Goal: Task Accomplishment & Management: Complete application form

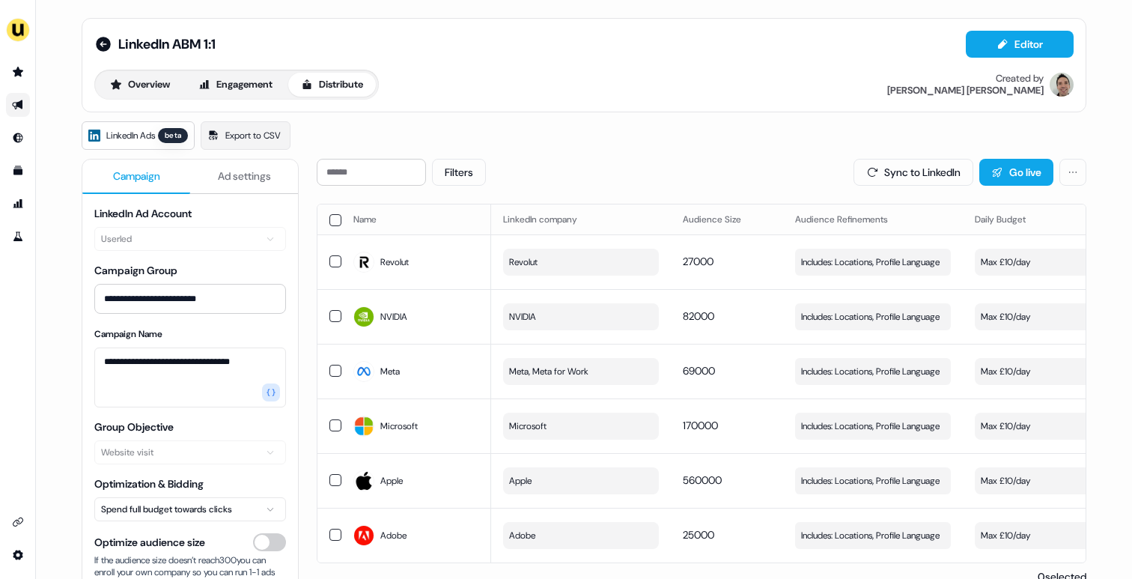
scroll to position [0, 424]
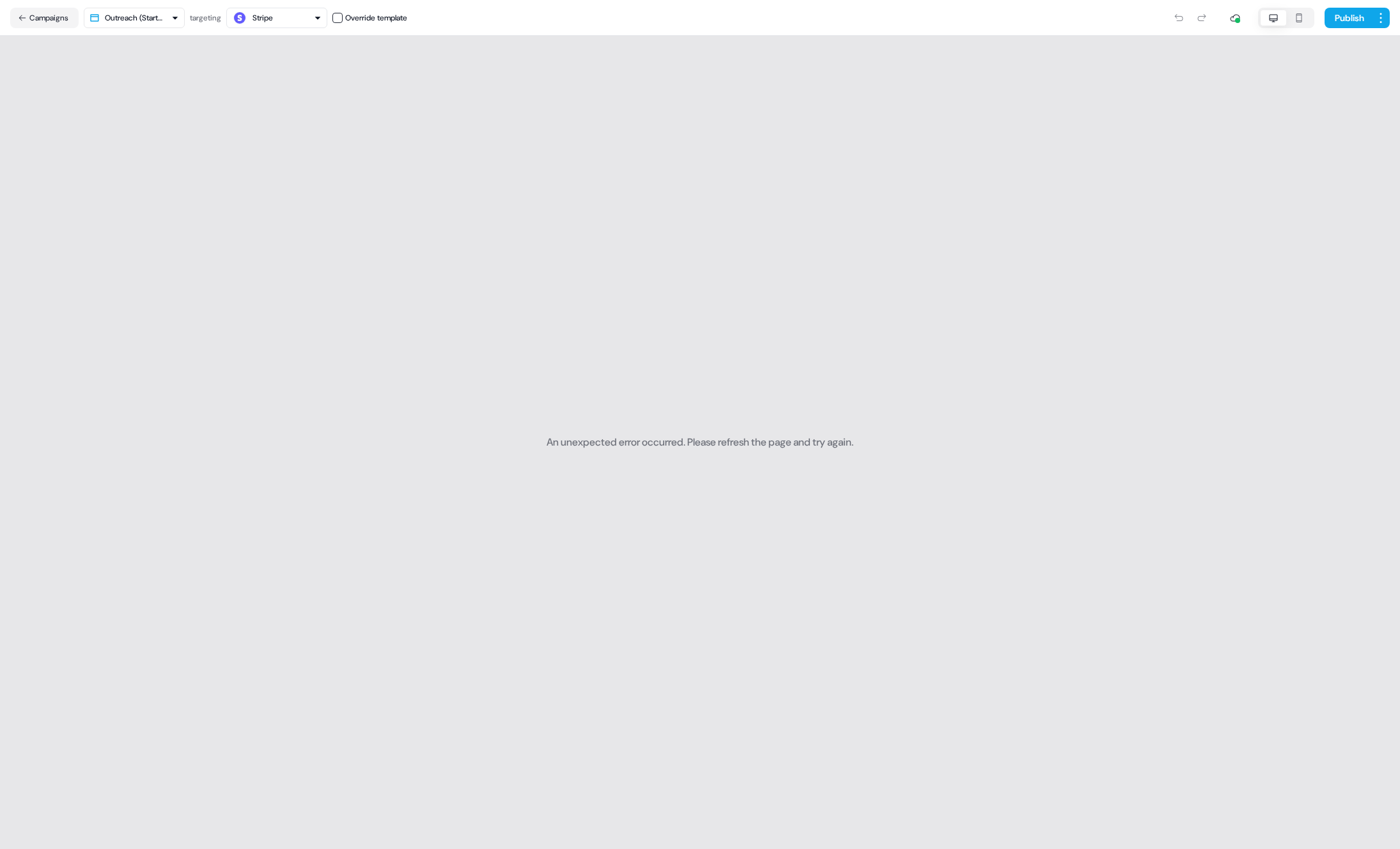
click at [265, 17] on div "Stripe" at bounding box center [263, 17] width 20 height 13
click at [305, 67] on div "Stripe" at bounding box center [280, 70] width 85 height 18
click at [36, 16] on button "Campaigns" at bounding box center [44, 18] width 68 height 20
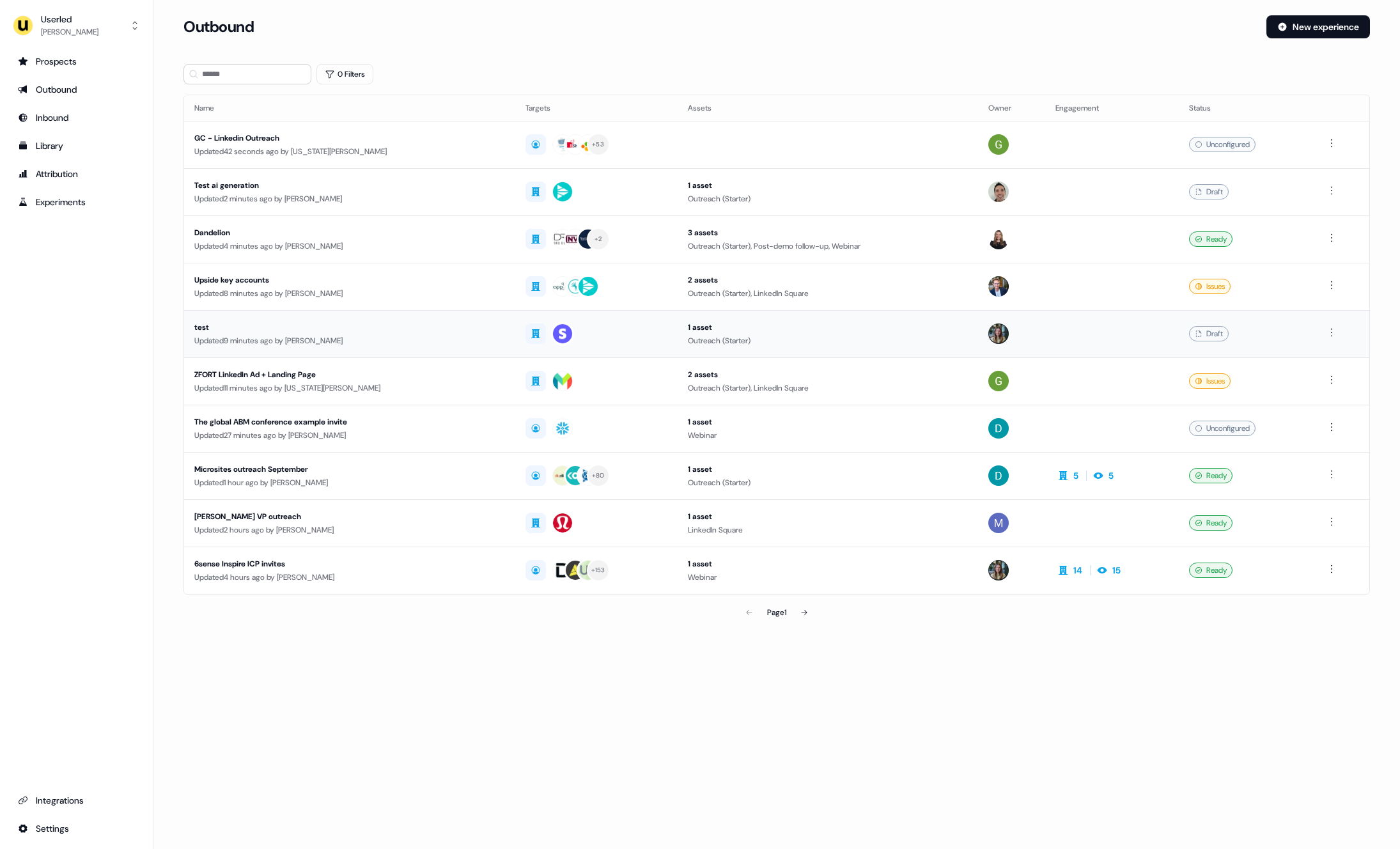
click at [406, 340] on div "Updated 9 minutes ago by Charlotte Stone" at bounding box center [350, 341] width 311 height 13
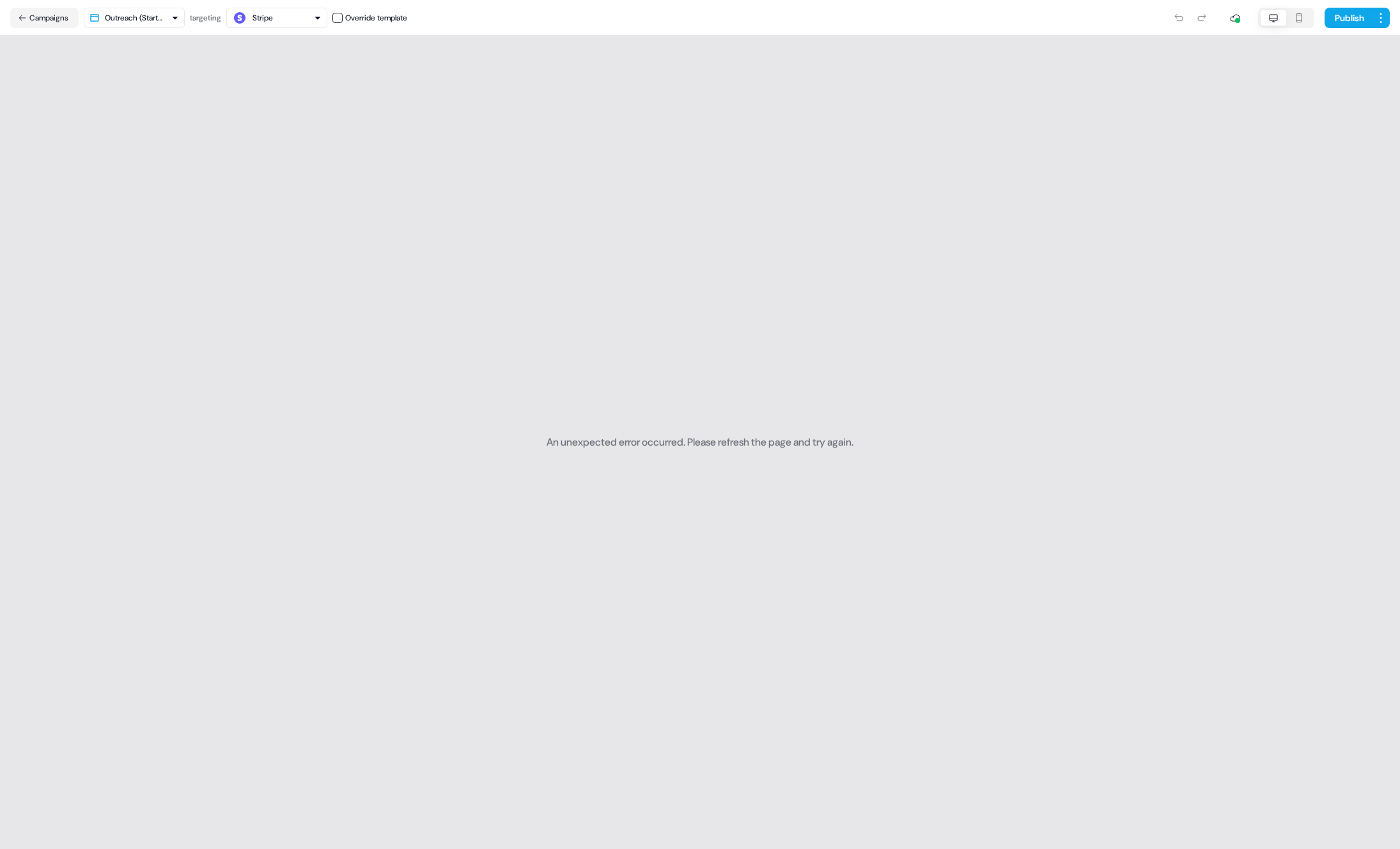
click at [281, 14] on div "Stripe" at bounding box center [277, 18] width 90 height 15
click at [114, 140] on section "An unexpected error occurred. Please refresh the page and try again." at bounding box center [700, 442] width 1400 height 814
click at [15, 20] on button "Campaigns" at bounding box center [44, 18] width 68 height 20
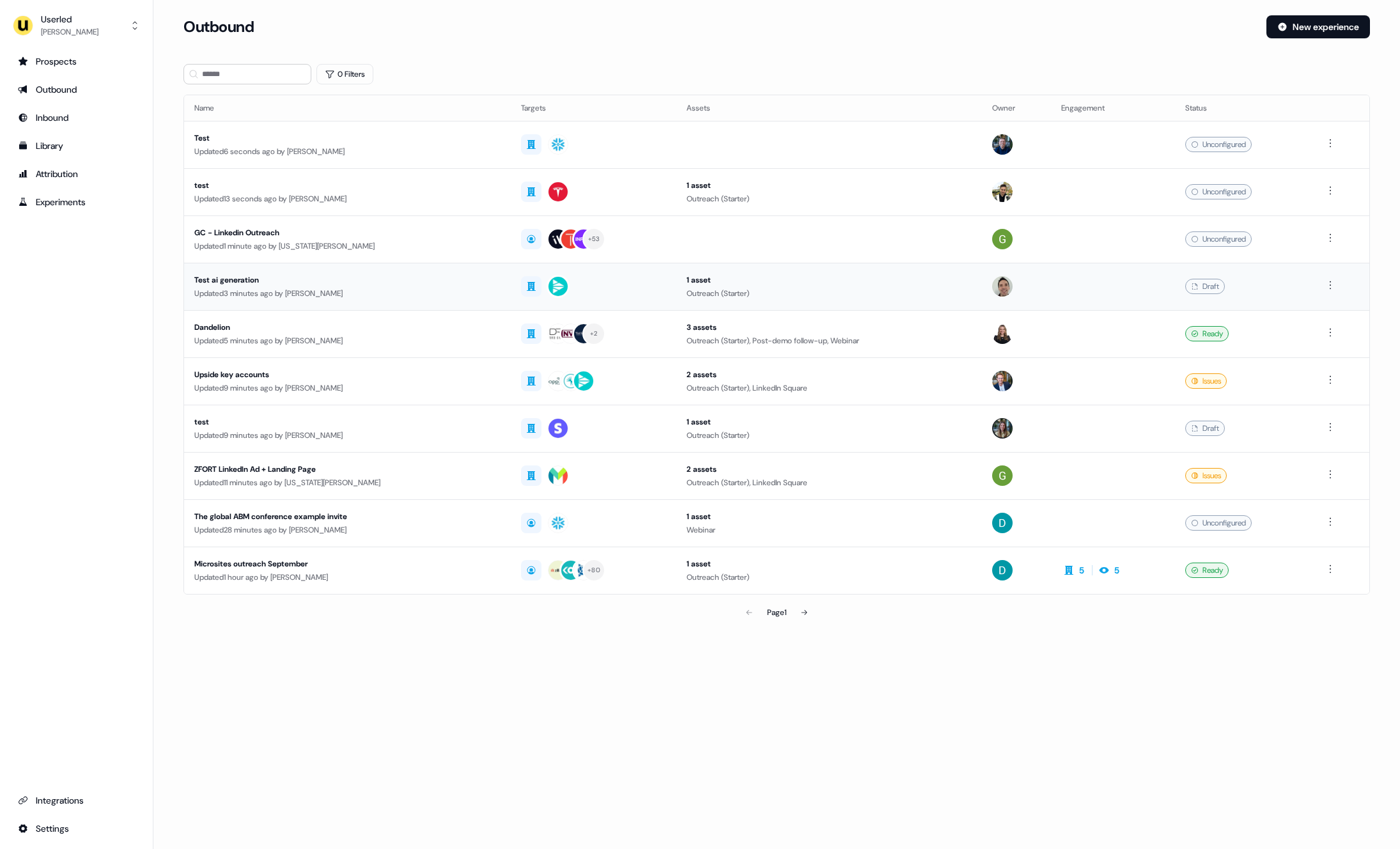
click at [363, 284] on div "Test ai generation" at bounding box center [347, 280] width 306 height 13
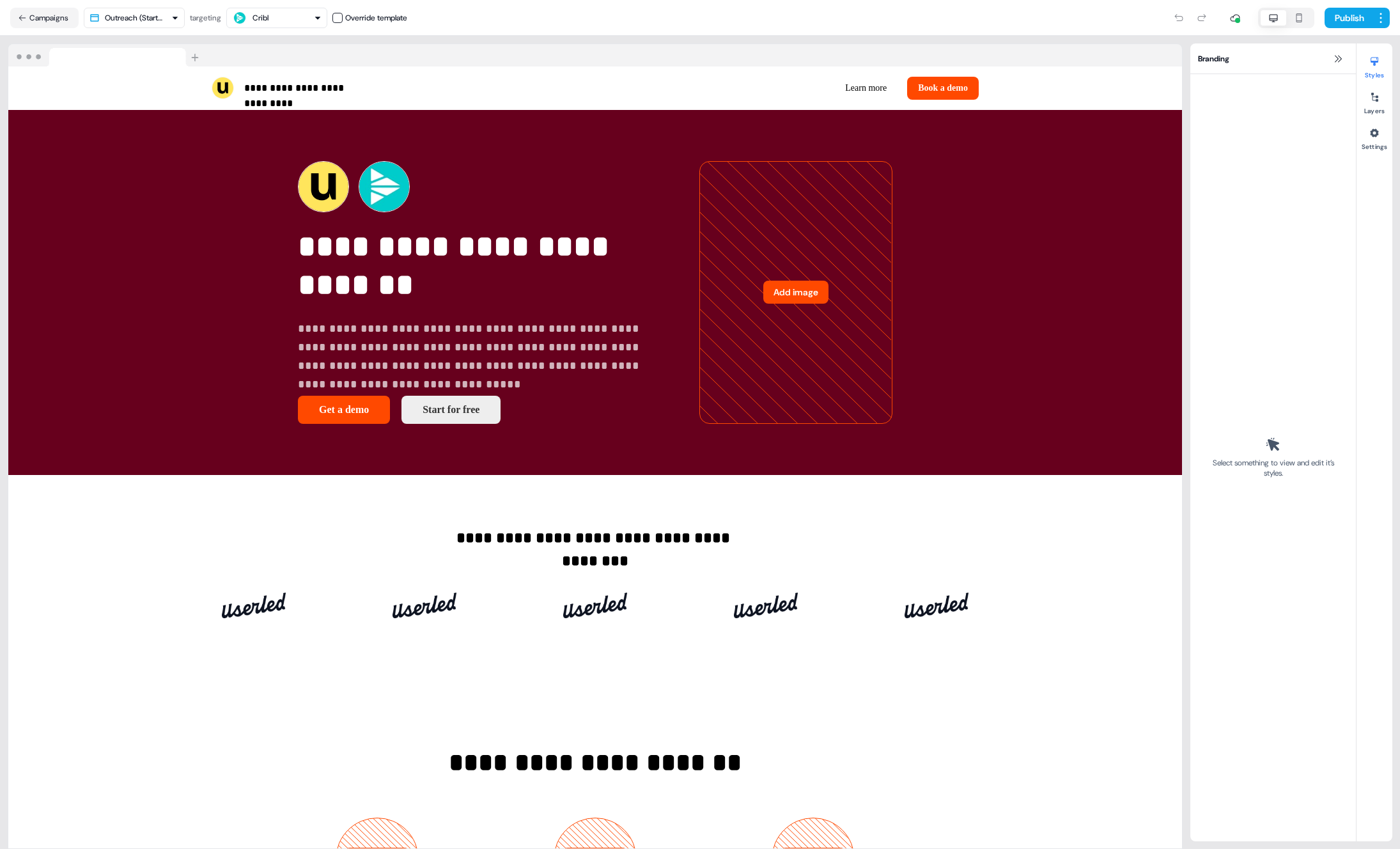
click at [307, 18] on div "Cribl" at bounding box center [277, 18] width 90 height 15
click at [965, 16] on button "Publish" at bounding box center [1348, 18] width 47 height 20
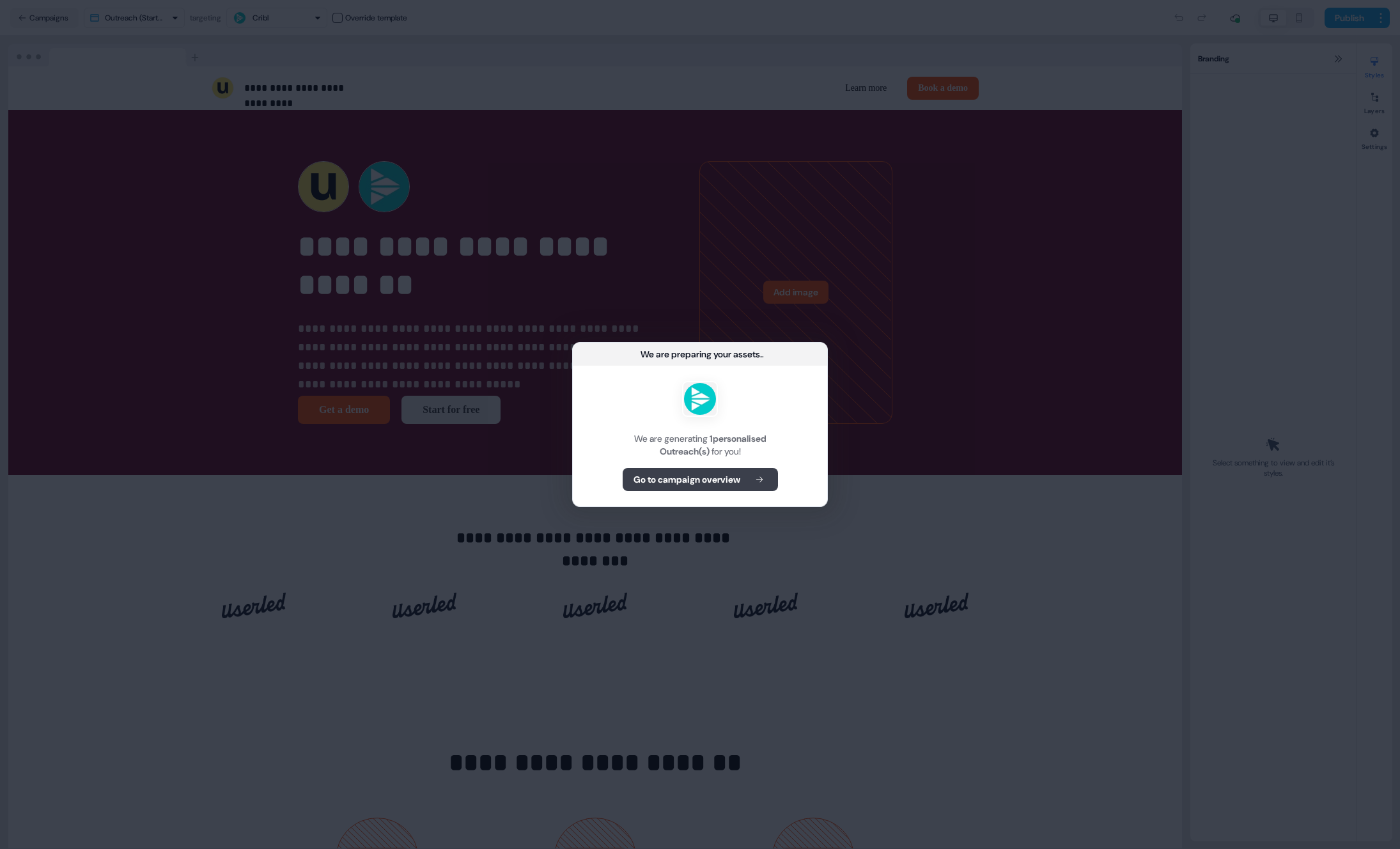
click at [739, 477] on b "Go to campaign overview" at bounding box center [686, 479] width 107 height 13
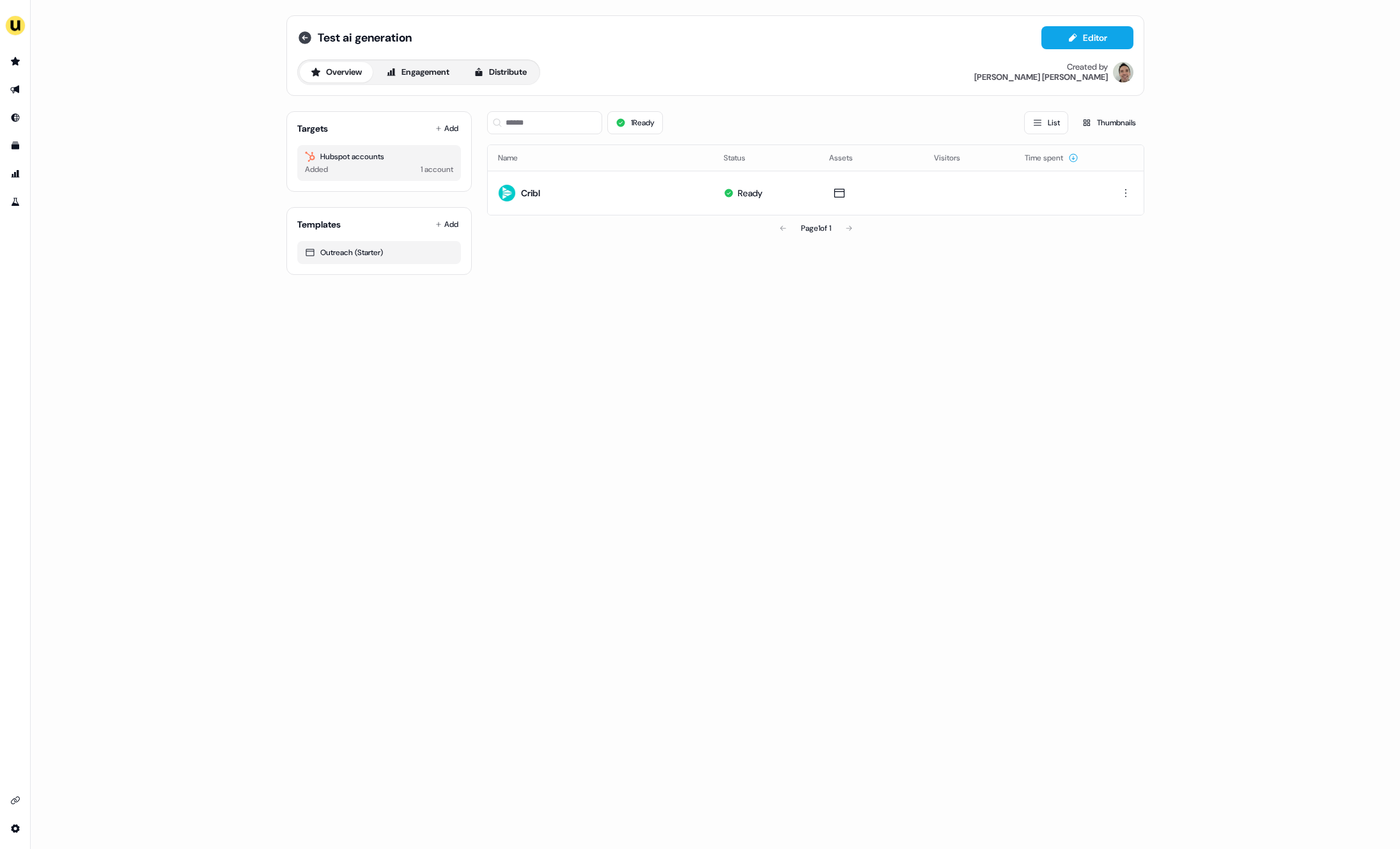
click at [310, 34] on icon at bounding box center [305, 38] width 13 height 13
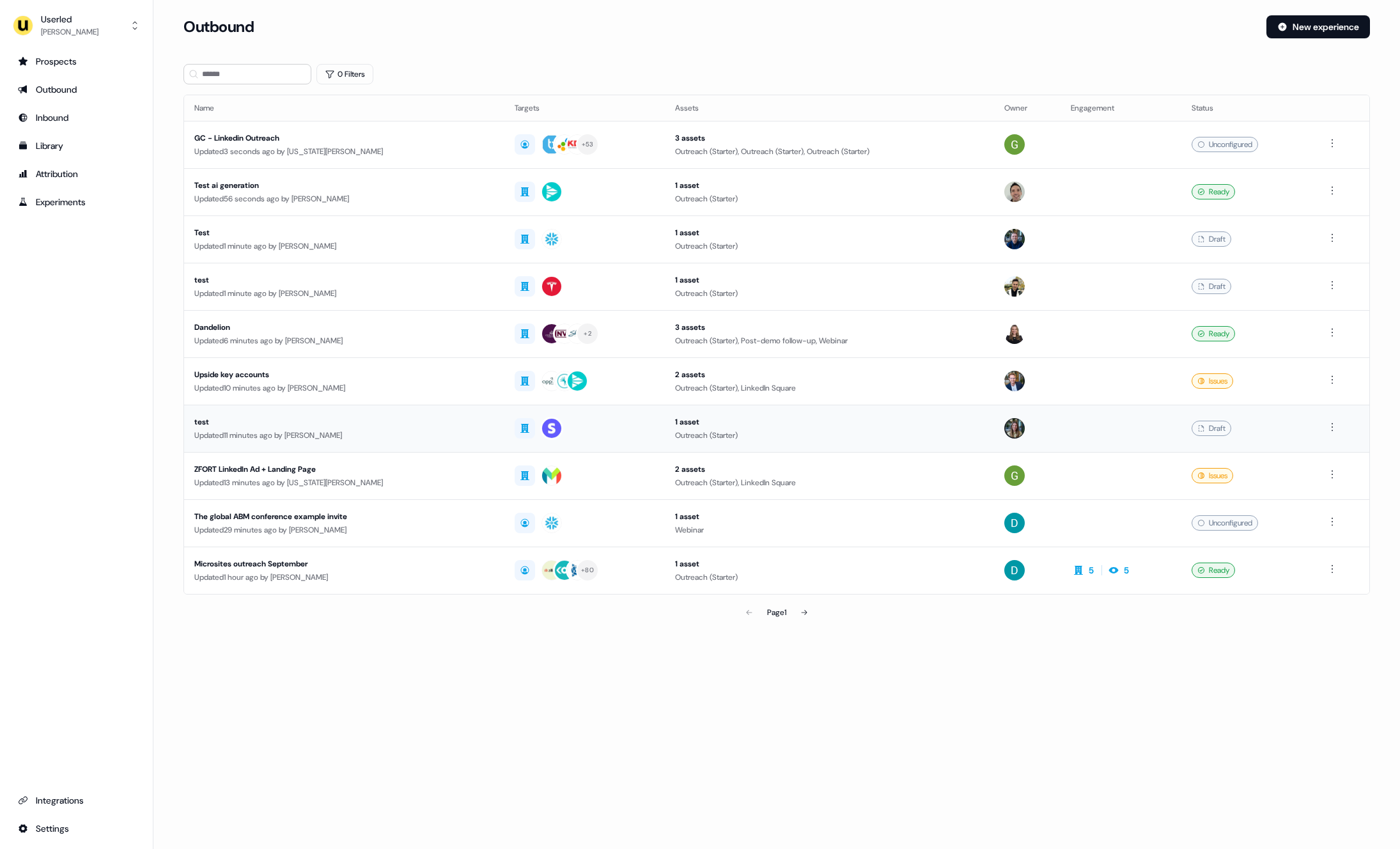
click at [324, 431] on div "Updated 11 minutes ago by Charlotte Stone" at bounding box center [344, 435] width 300 height 13
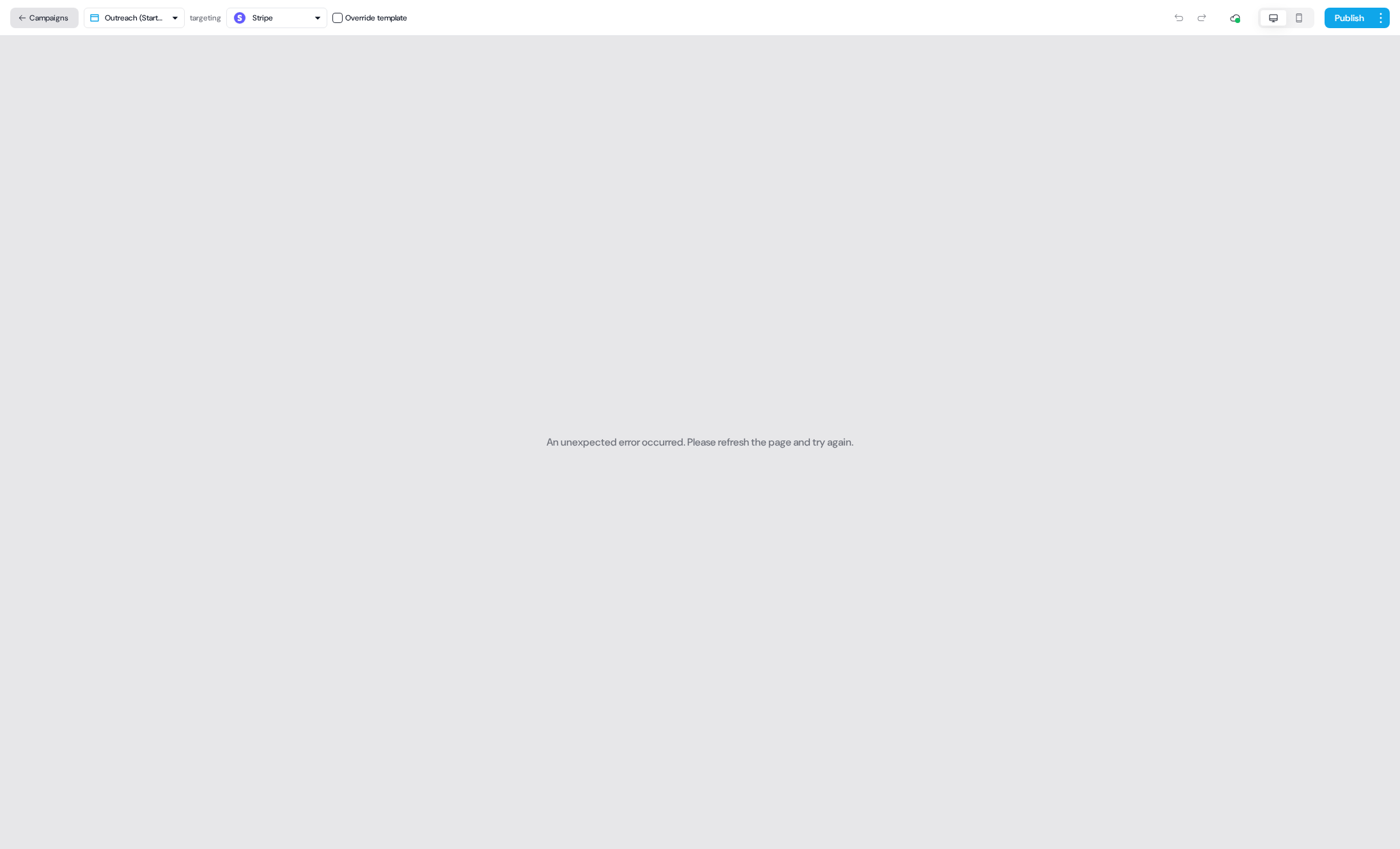
click at [62, 22] on button "Campaigns" at bounding box center [44, 18] width 68 height 20
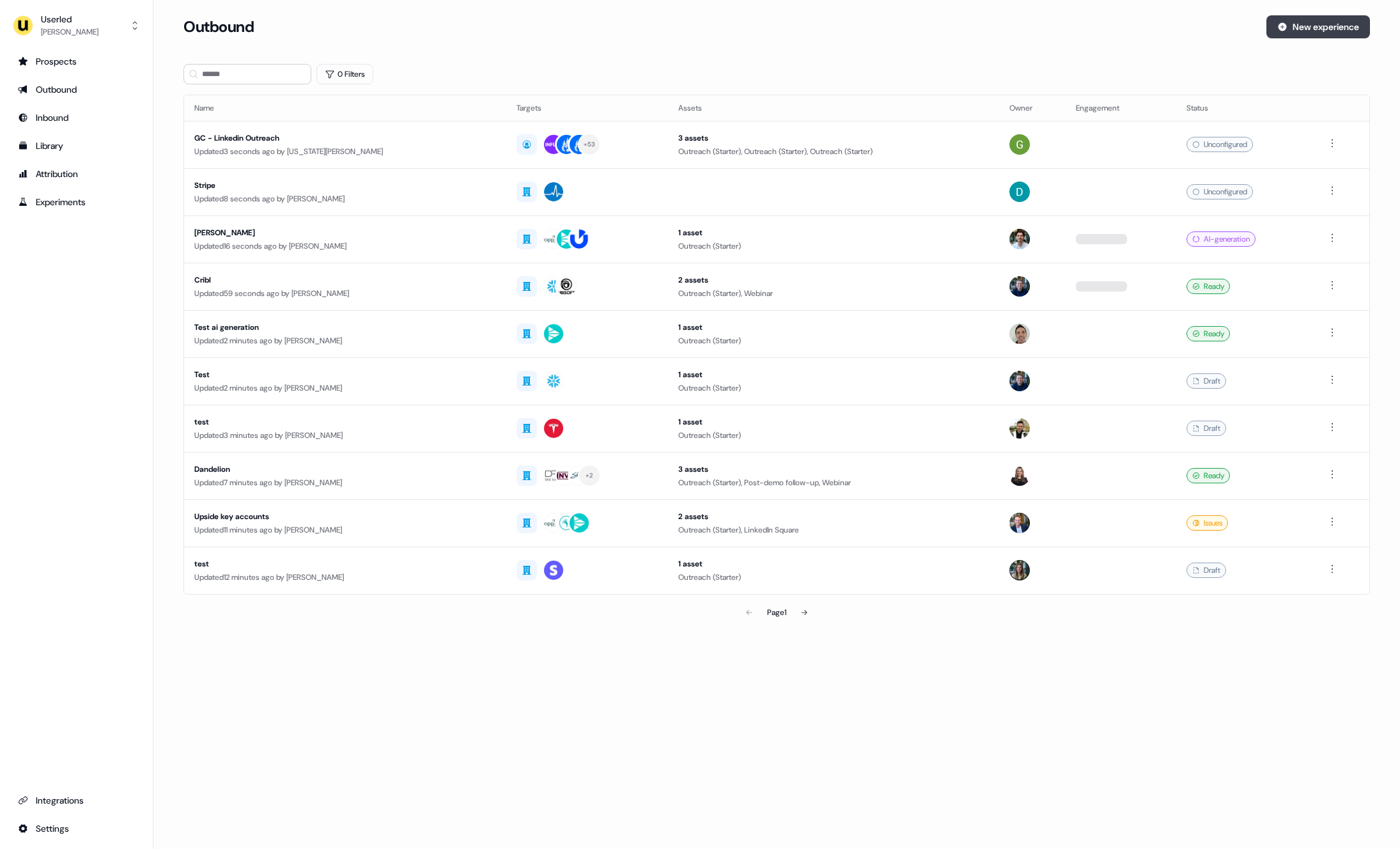
click at [965, 24] on button "New experience" at bounding box center [1317, 26] width 103 height 23
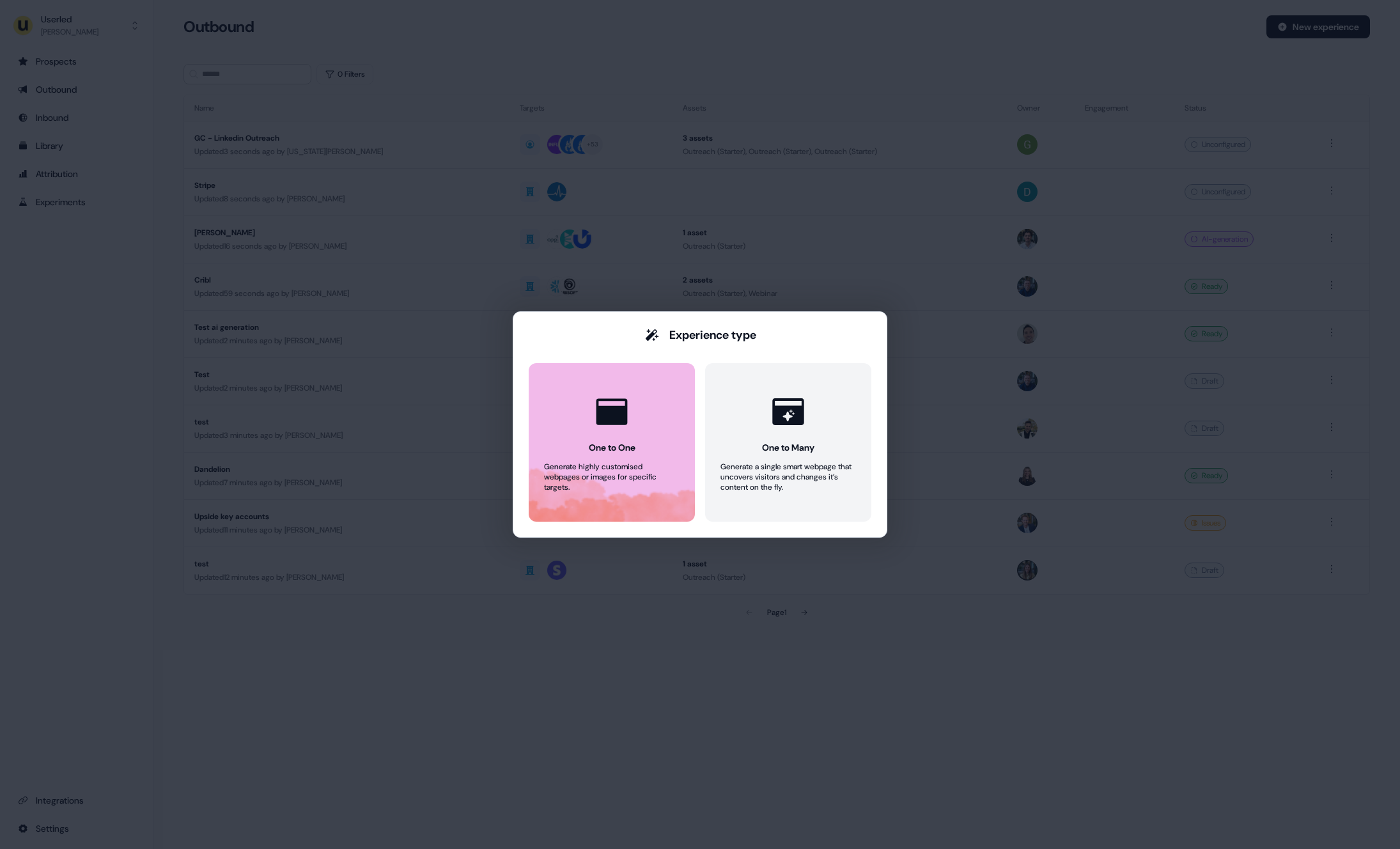
click at [597, 449] on div "One to One" at bounding box center [612, 448] width 47 height 13
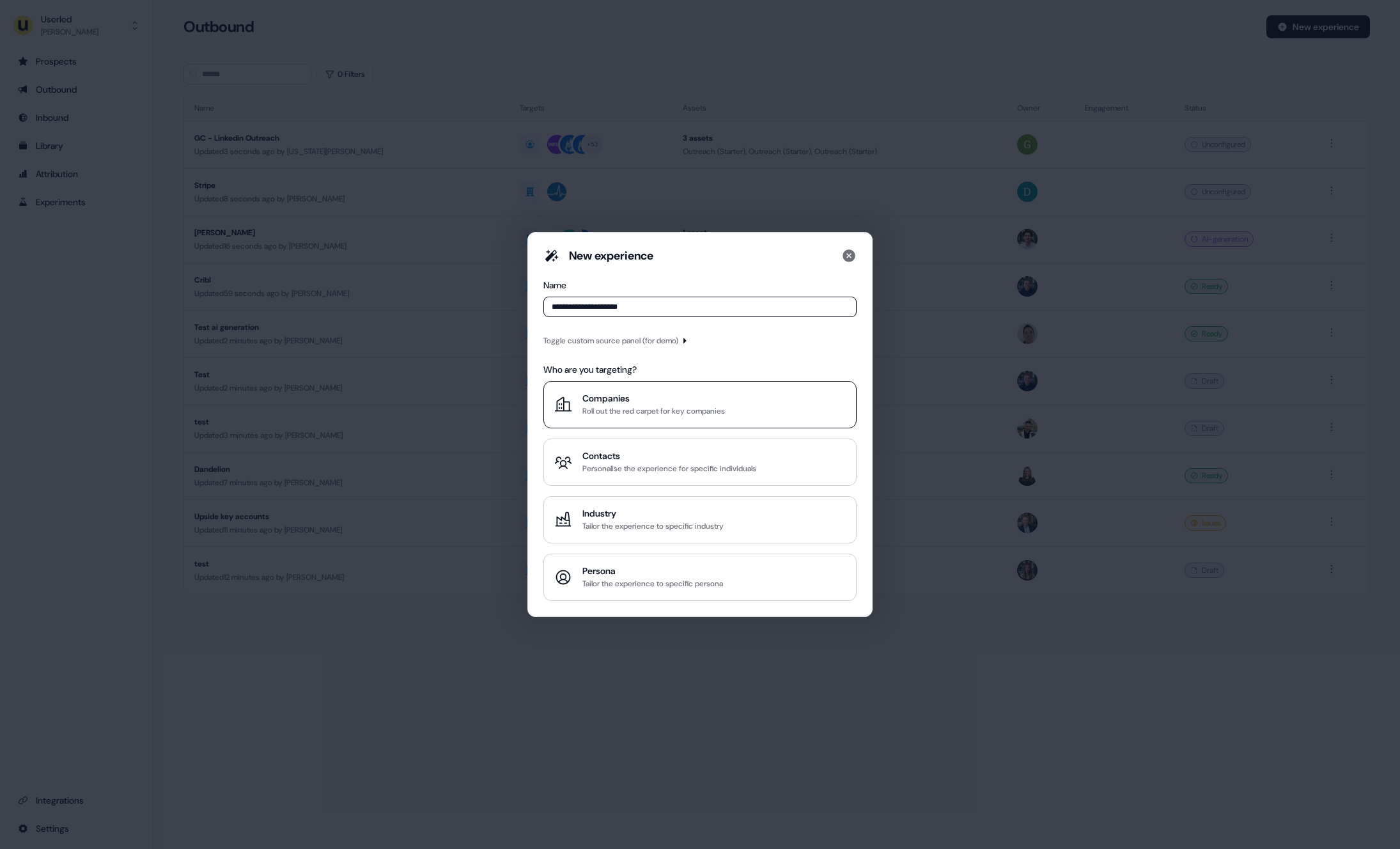
type input "**********"
click at [625, 402] on div "Companies" at bounding box center [653, 398] width 143 height 13
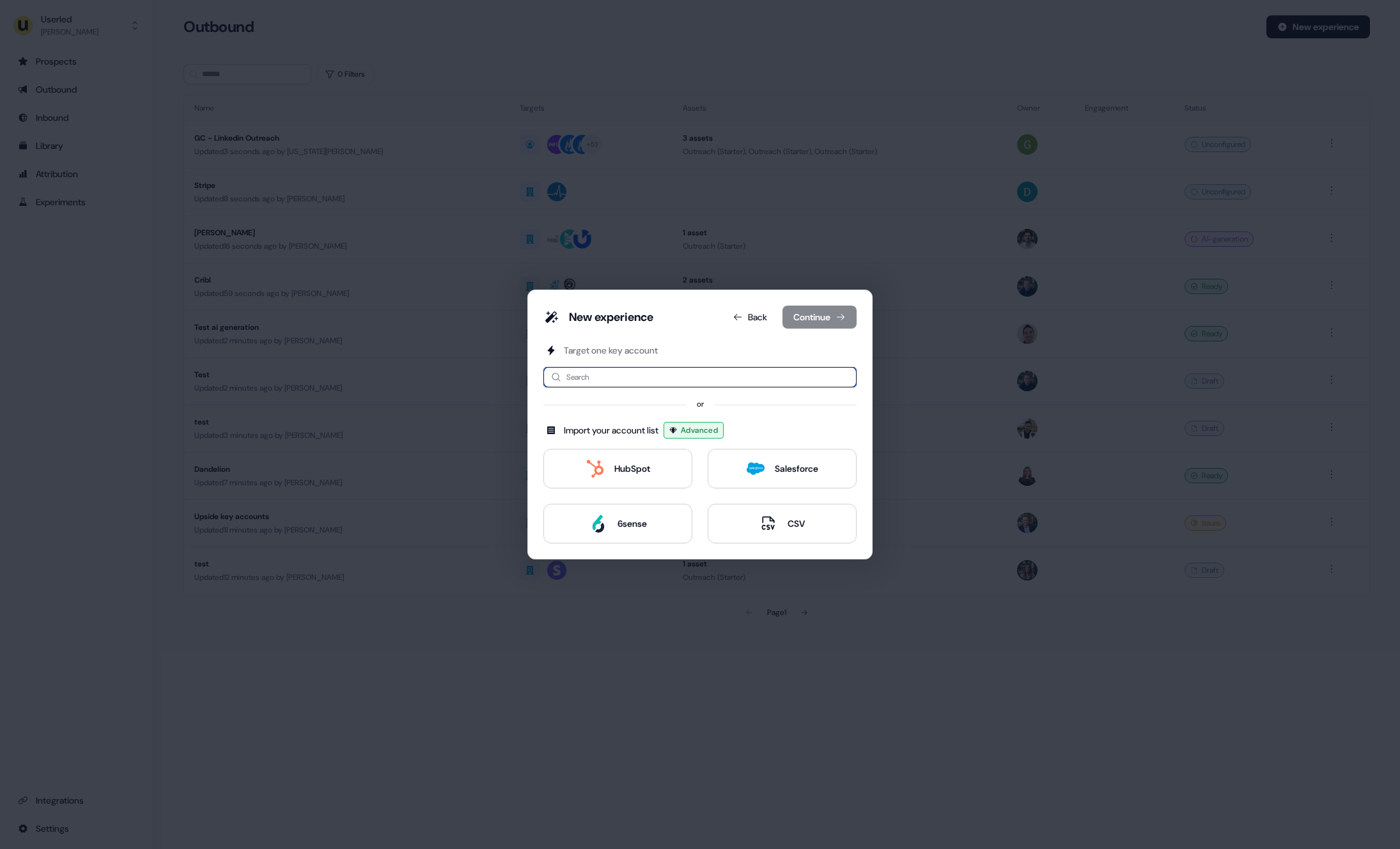
click at [622, 381] on input at bounding box center [700, 378] width 313 height 20
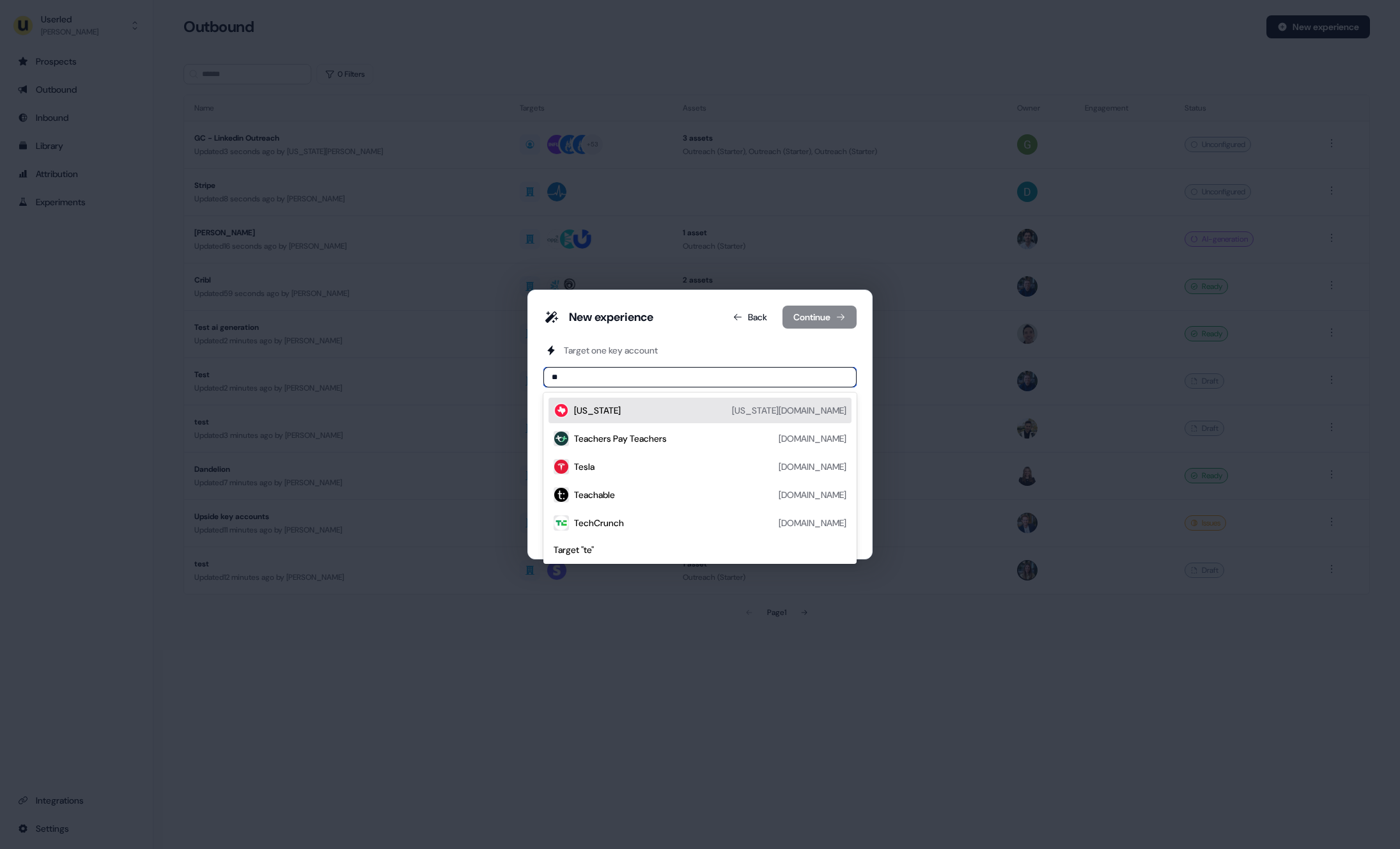
type input "***"
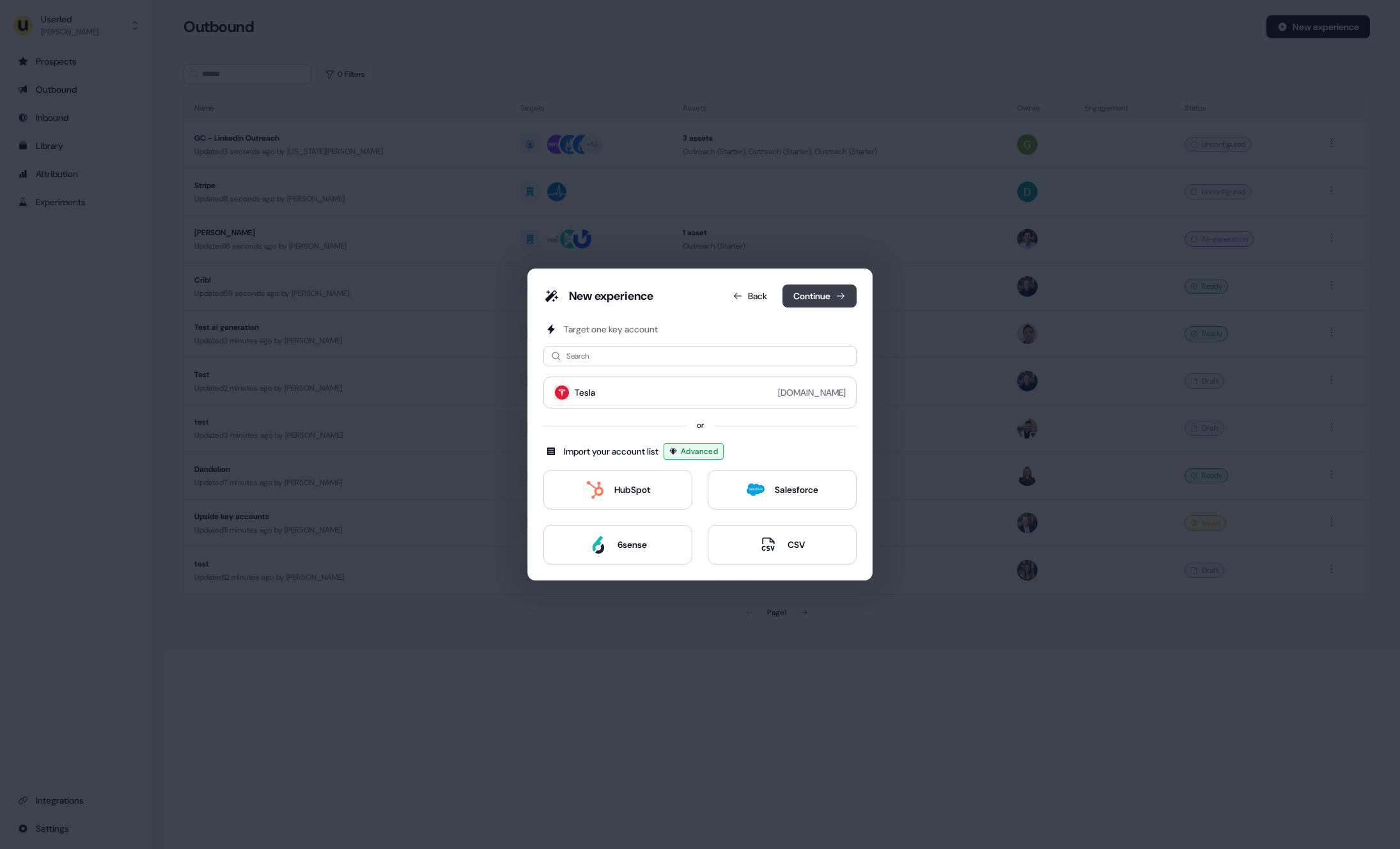
click at [833, 290] on button "Continue" at bounding box center [820, 296] width 74 height 23
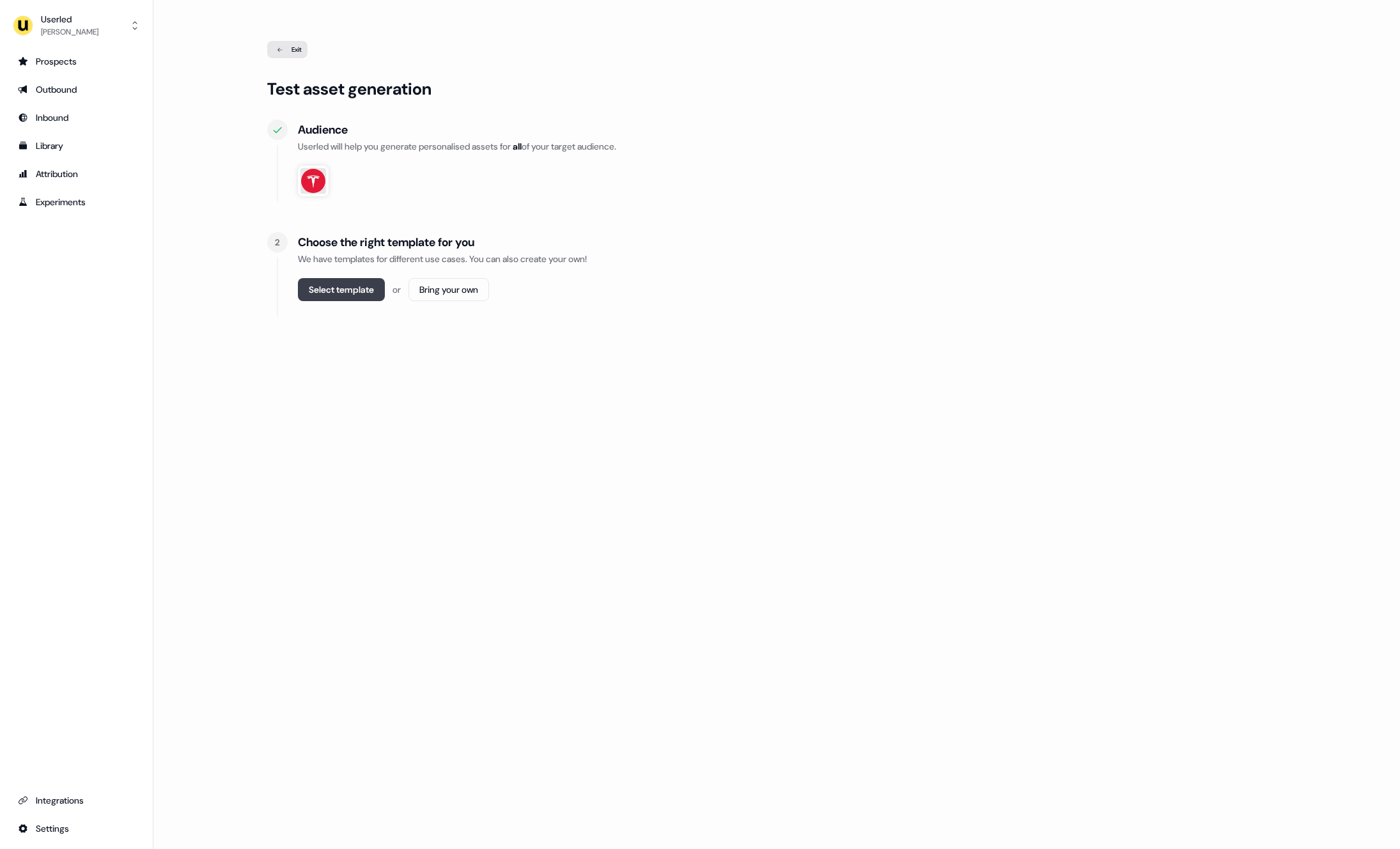
click at [349, 286] on button "Select template" at bounding box center [341, 290] width 87 height 23
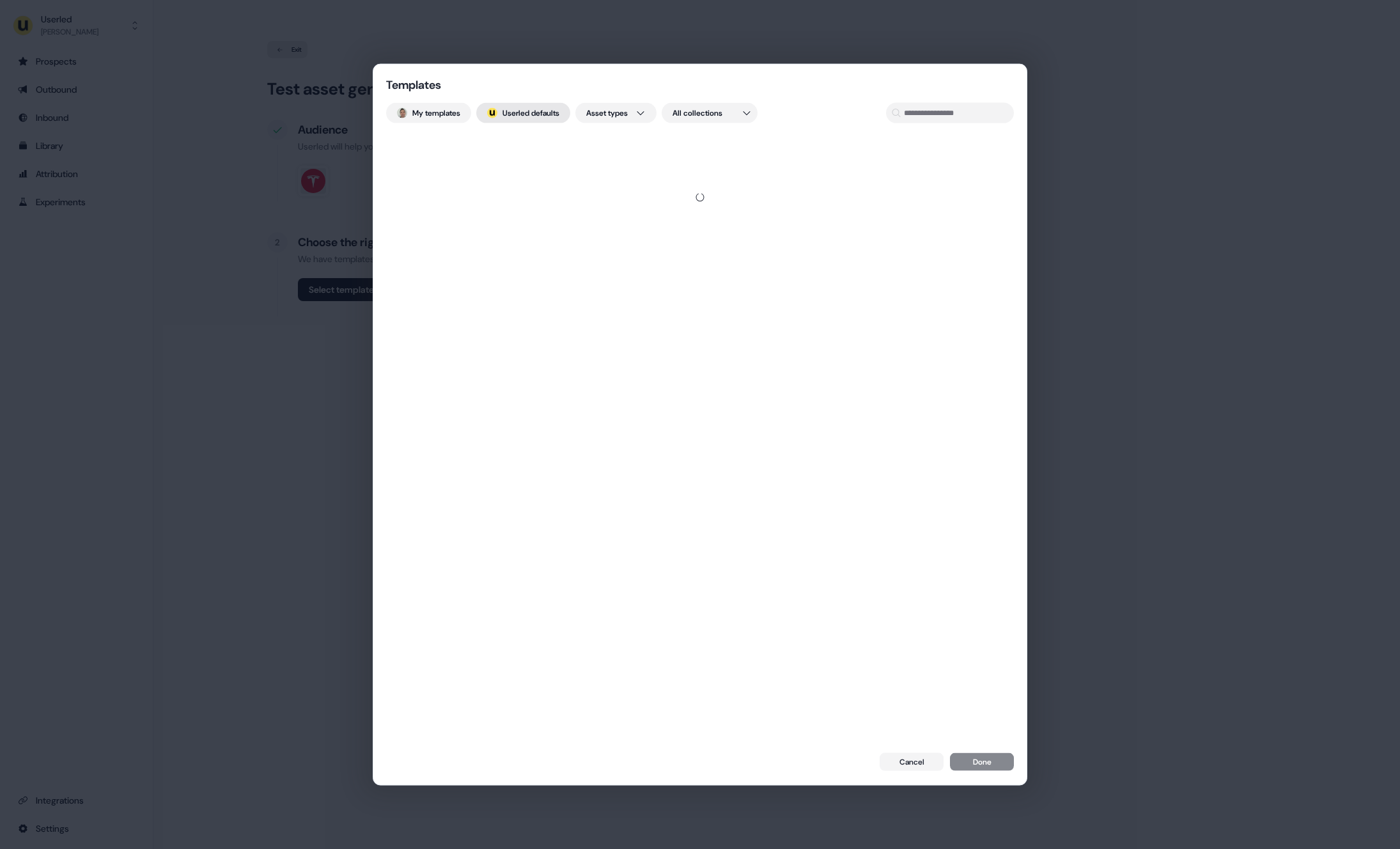
click at [544, 111] on button "; Userled defaults" at bounding box center [523, 114] width 94 height 20
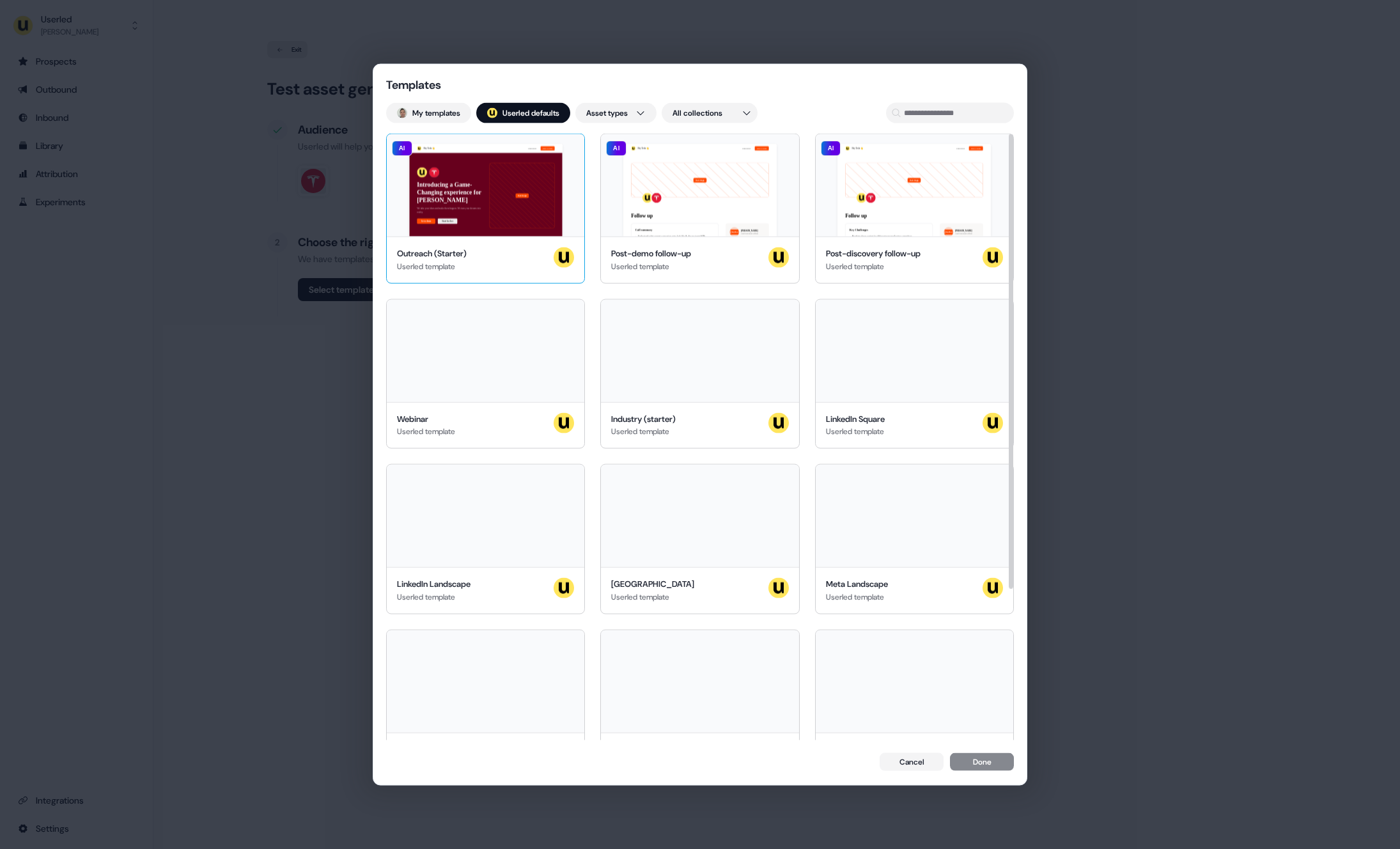
click at [515, 178] on div "Hey Tesla 👋 Learn more Book a demo Introducing a Game-Changing experience for T…" at bounding box center [485, 185] width 197 height 102
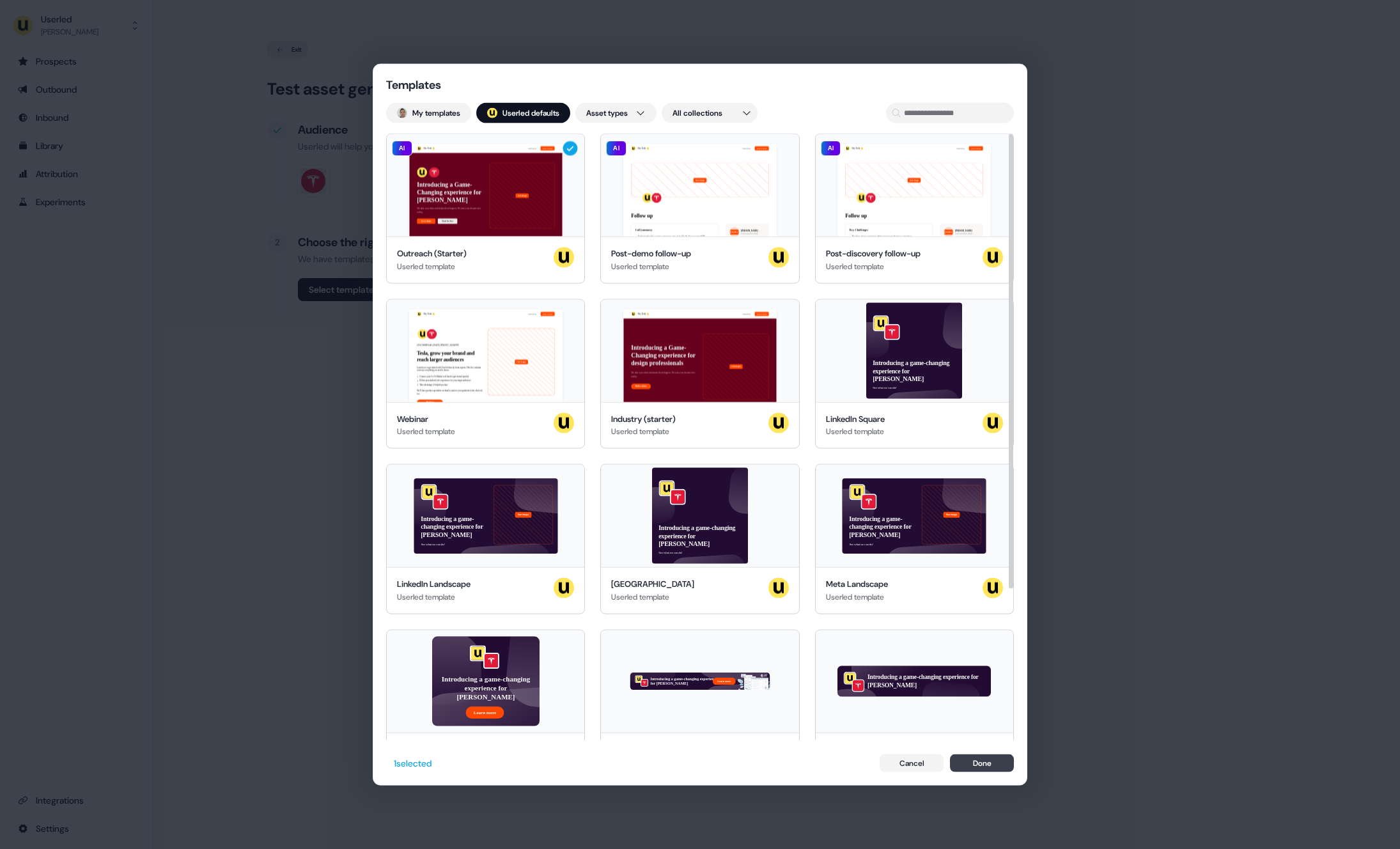
click at [965, 494] on button "Done" at bounding box center [982, 763] width 64 height 18
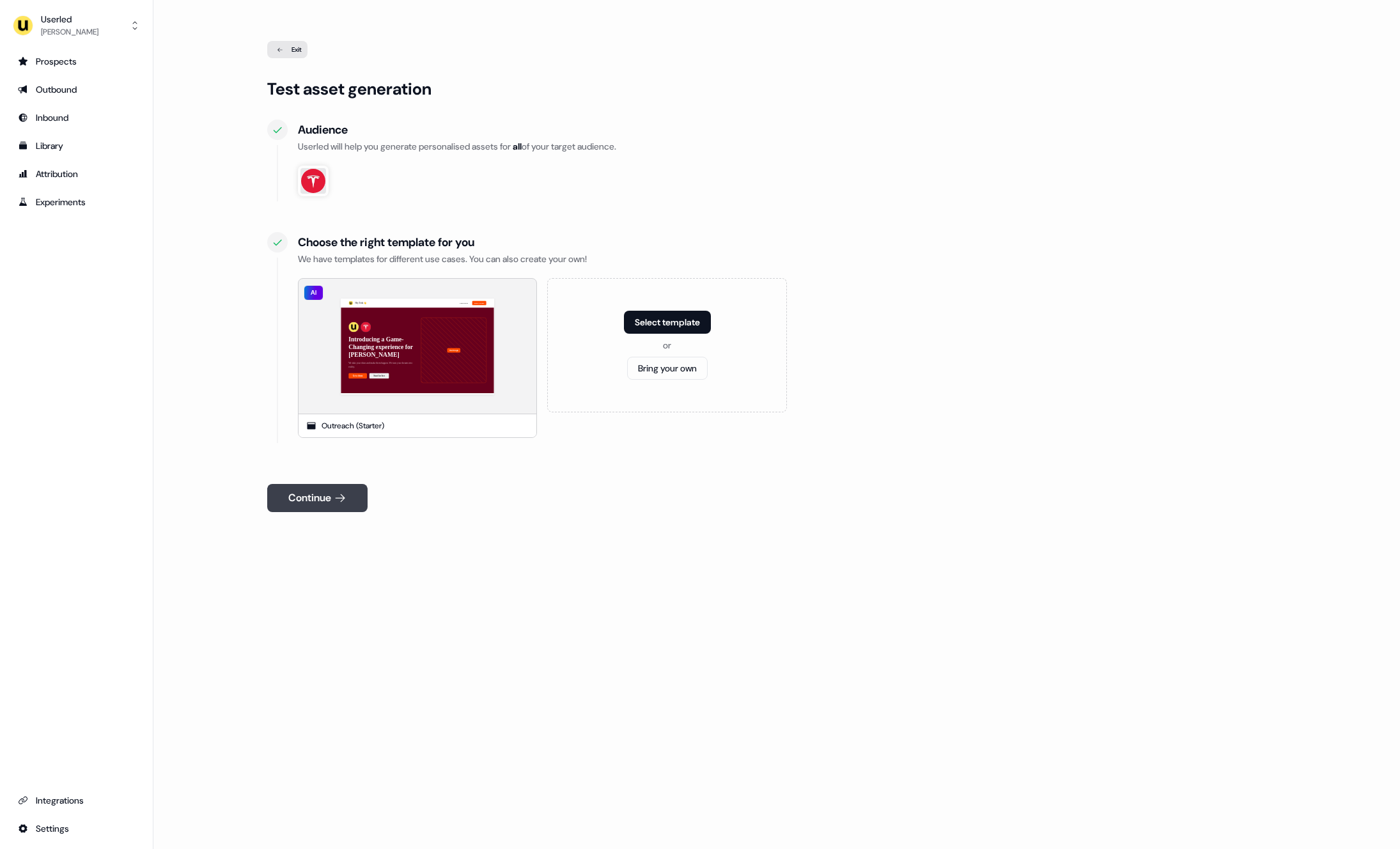
click at [324, 494] on button "Continue" at bounding box center [318, 498] width 101 height 28
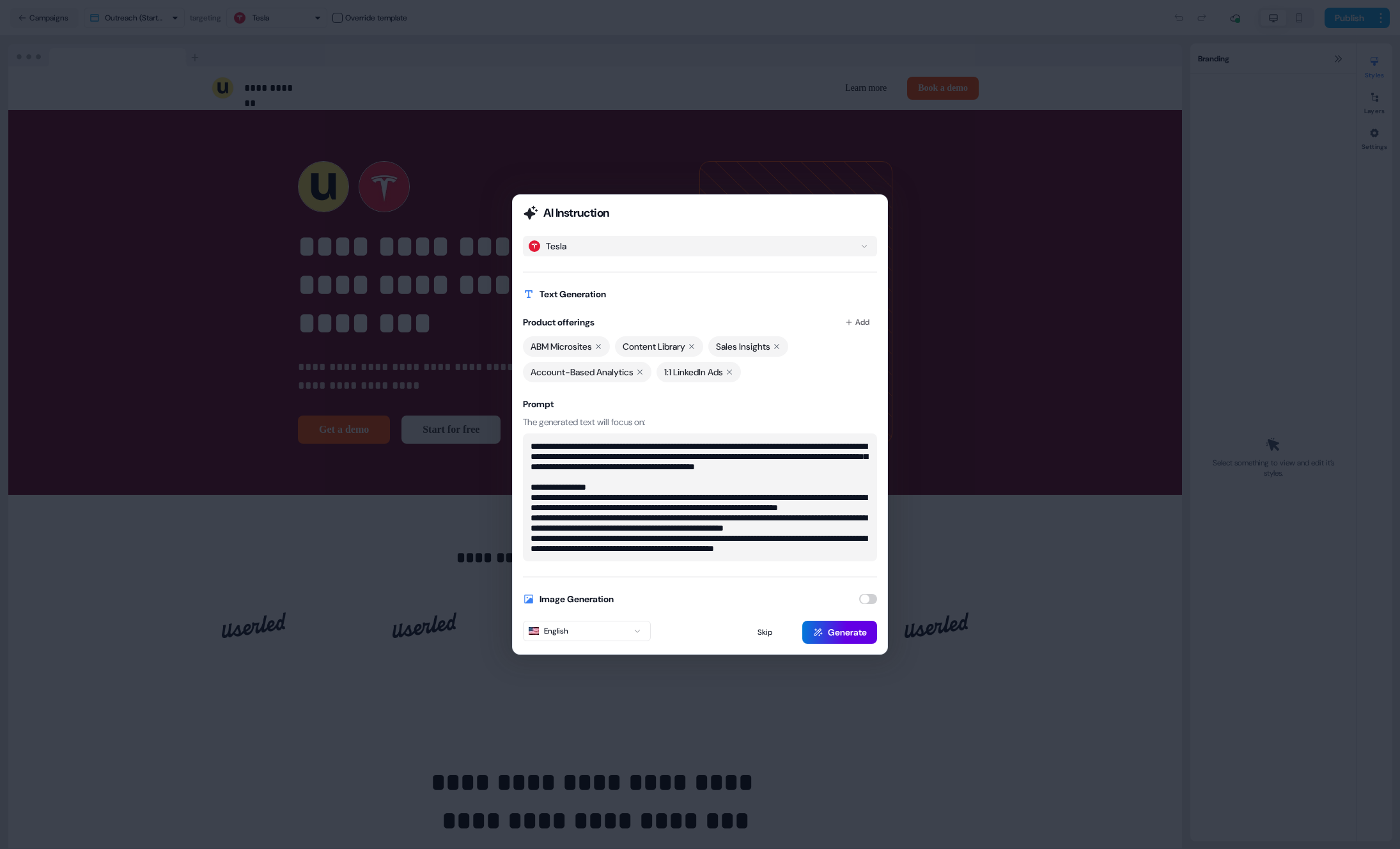
click at [452, 150] on div "**********" at bounding box center [700, 424] width 1400 height 849
click at [230, 60] on div "**********" at bounding box center [700, 424] width 1400 height 849
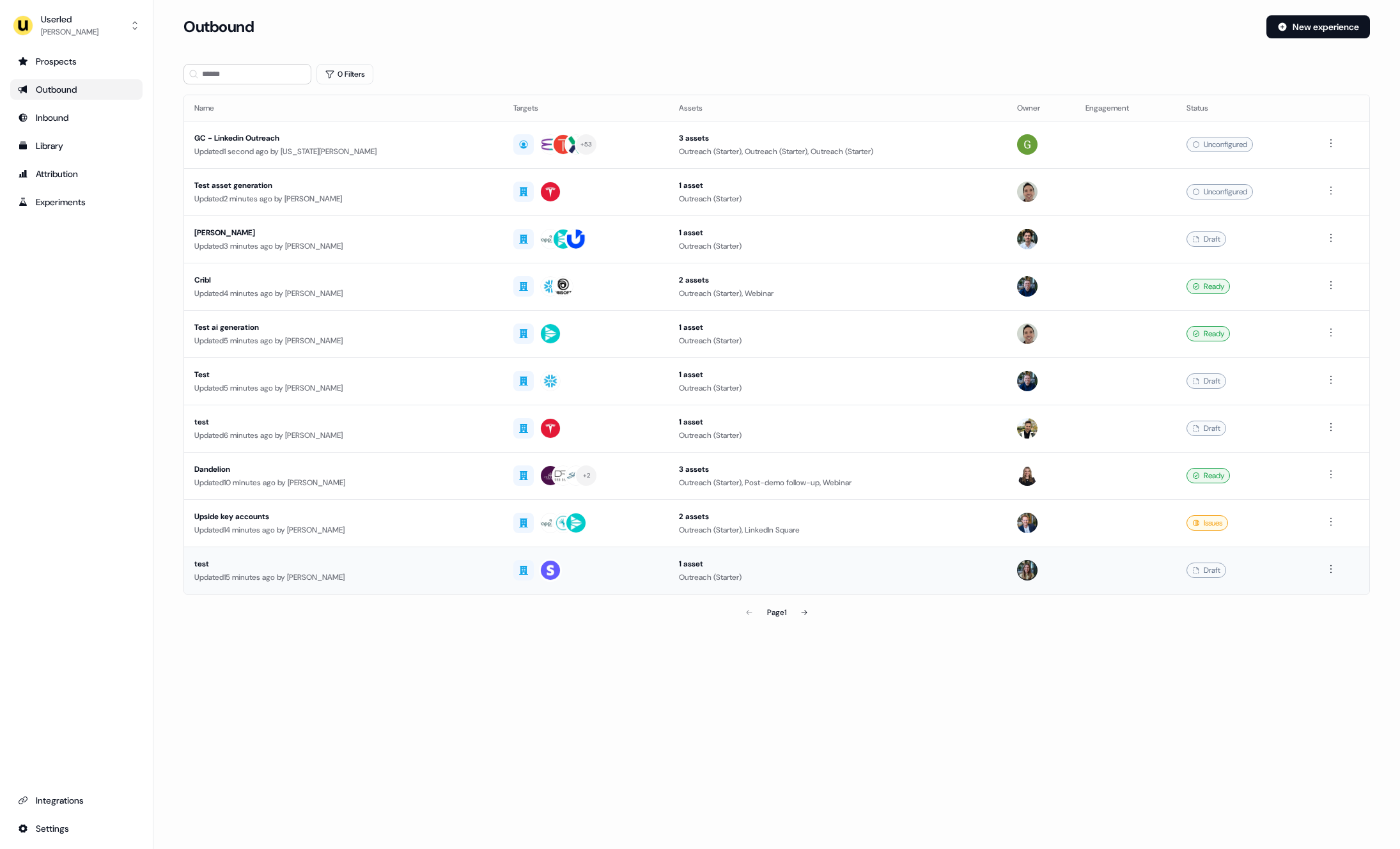
click at [435, 578] on div "Updated 15 minutes ago by Charlotte Stone" at bounding box center [344, 577] width 299 height 13
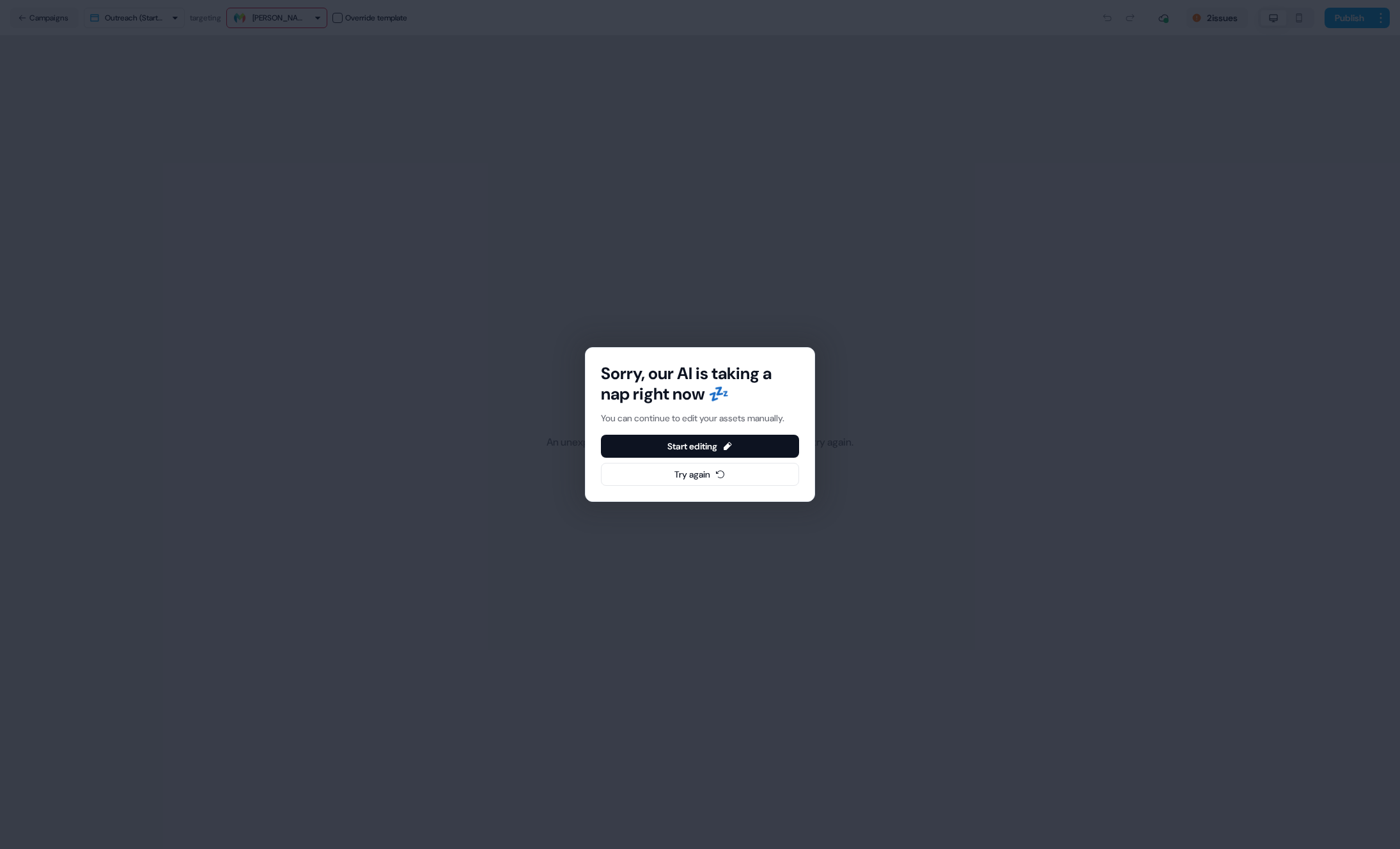
click at [586, 207] on div "Sorry, our AI is taking a nap right now 💤 You can continue to edit your assets …" at bounding box center [700, 424] width 1400 height 849
click at [154, 19] on div "Sorry, our AI is taking a nap right now 💤 You can continue to edit your assets …" at bounding box center [700, 424] width 1400 height 849
click at [376, 79] on div "Sorry, our AI is taking a nap right now 💤 You can continue to edit your assets …" at bounding box center [700, 424] width 1400 height 849
click at [49, 50] on div "Sorry, our AI is taking a nap right now 💤 You can continue to edit your assets …" at bounding box center [700, 424] width 1400 height 849
click at [44, 14] on div "Sorry, our AI is taking a nap right now 💤 You can continue to edit your assets …" at bounding box center [700, 424] width 1400 height 849
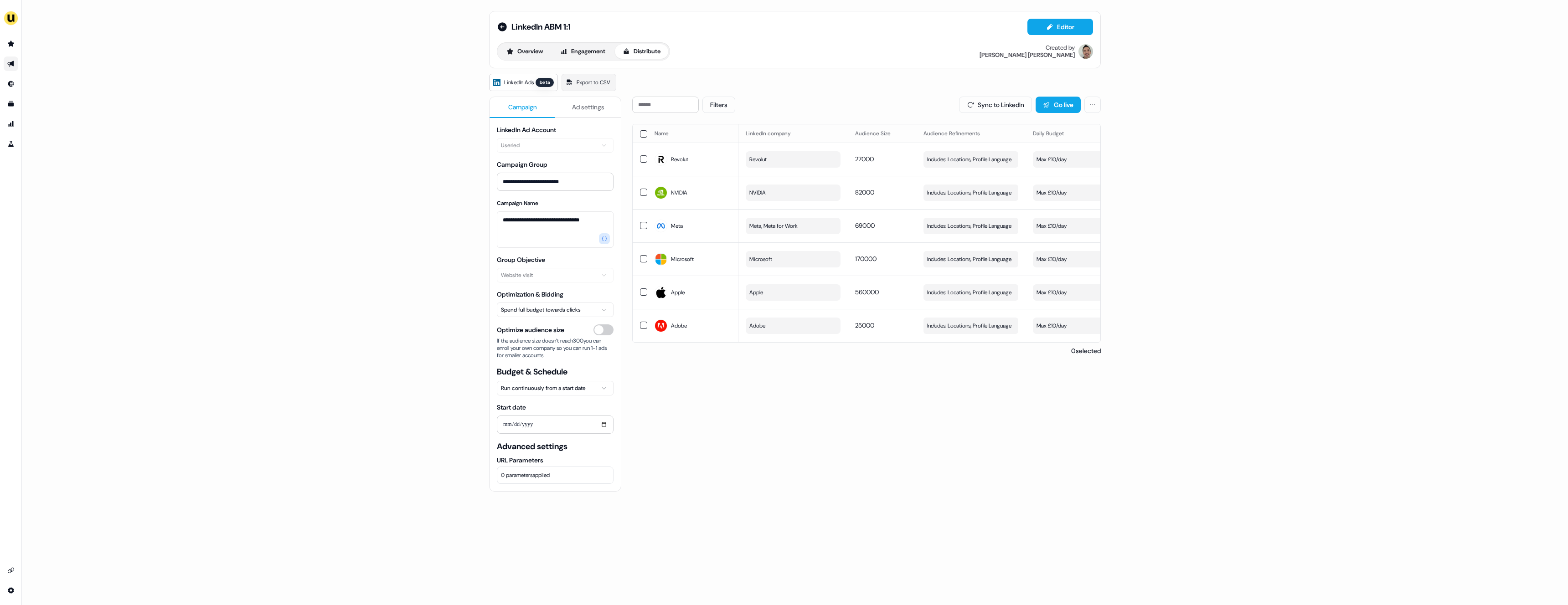
scroll to position [0, 258]
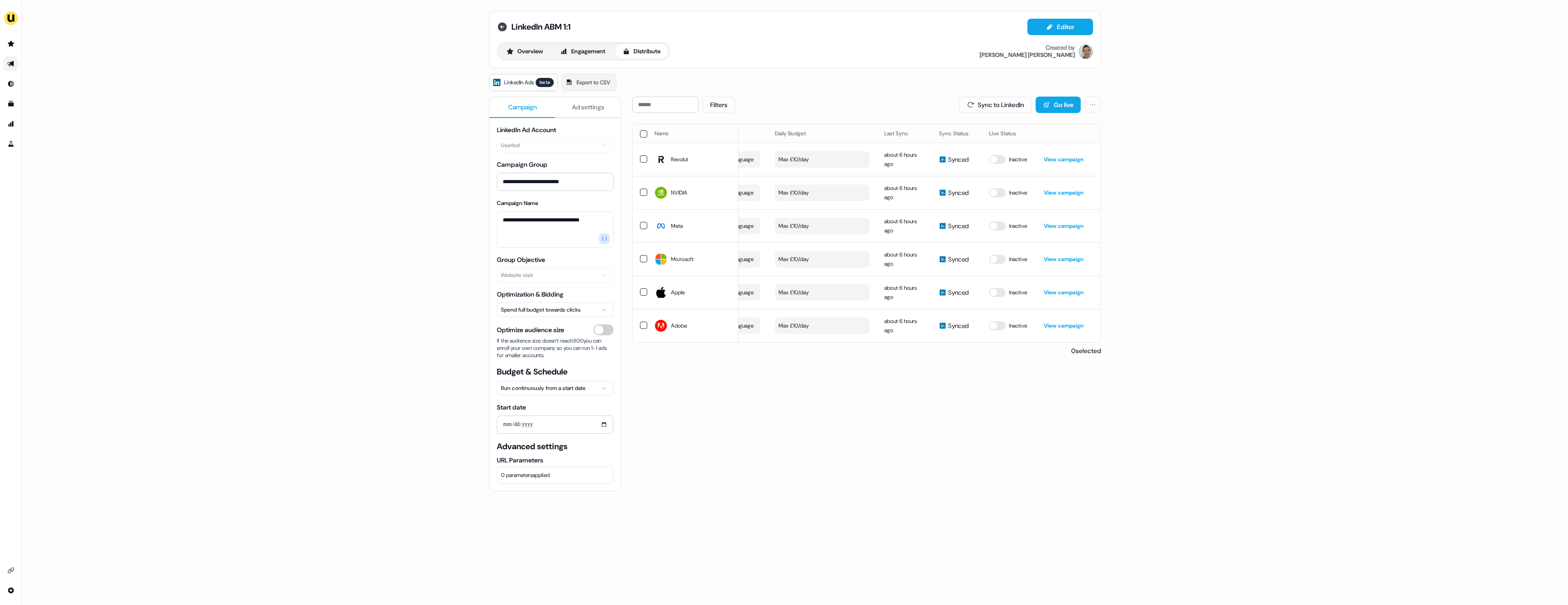
click at [502, 24] on icon at bounding box center [502, 27] width 9 height 9
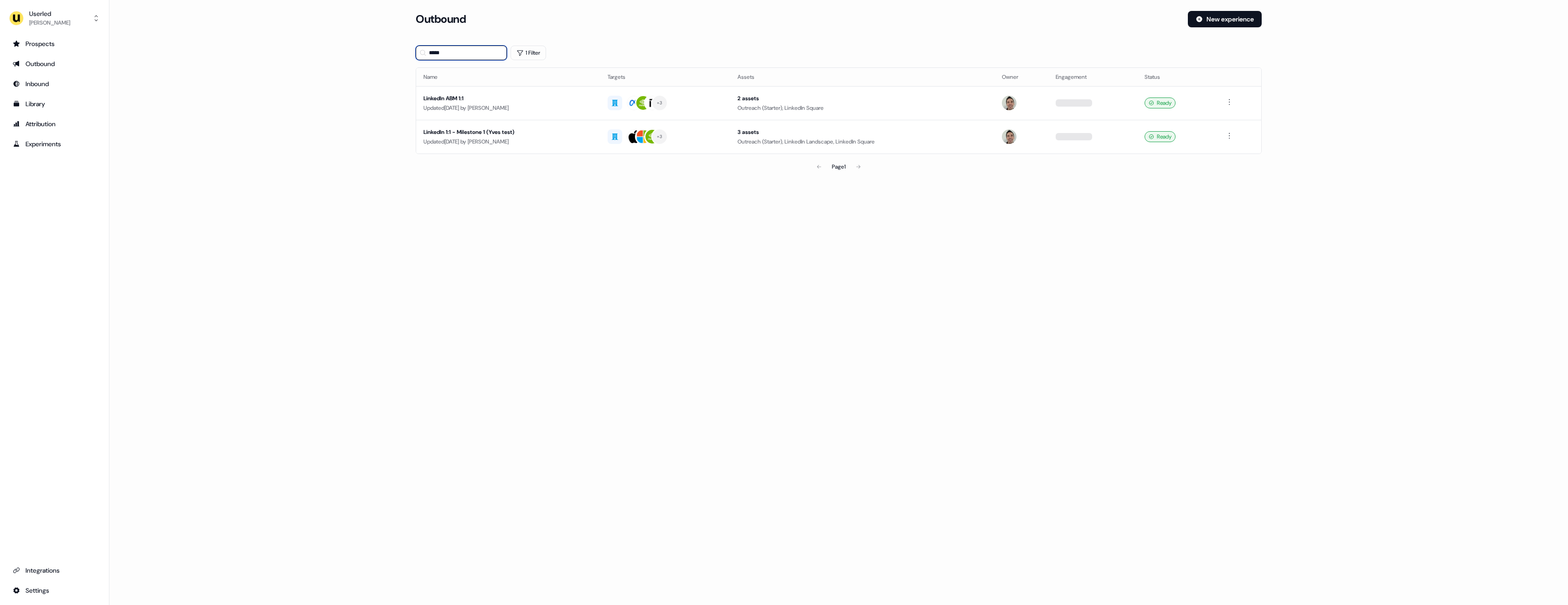
click at [463, 49] on input "*****" at bounding box center [461, 53] width 91 height 15
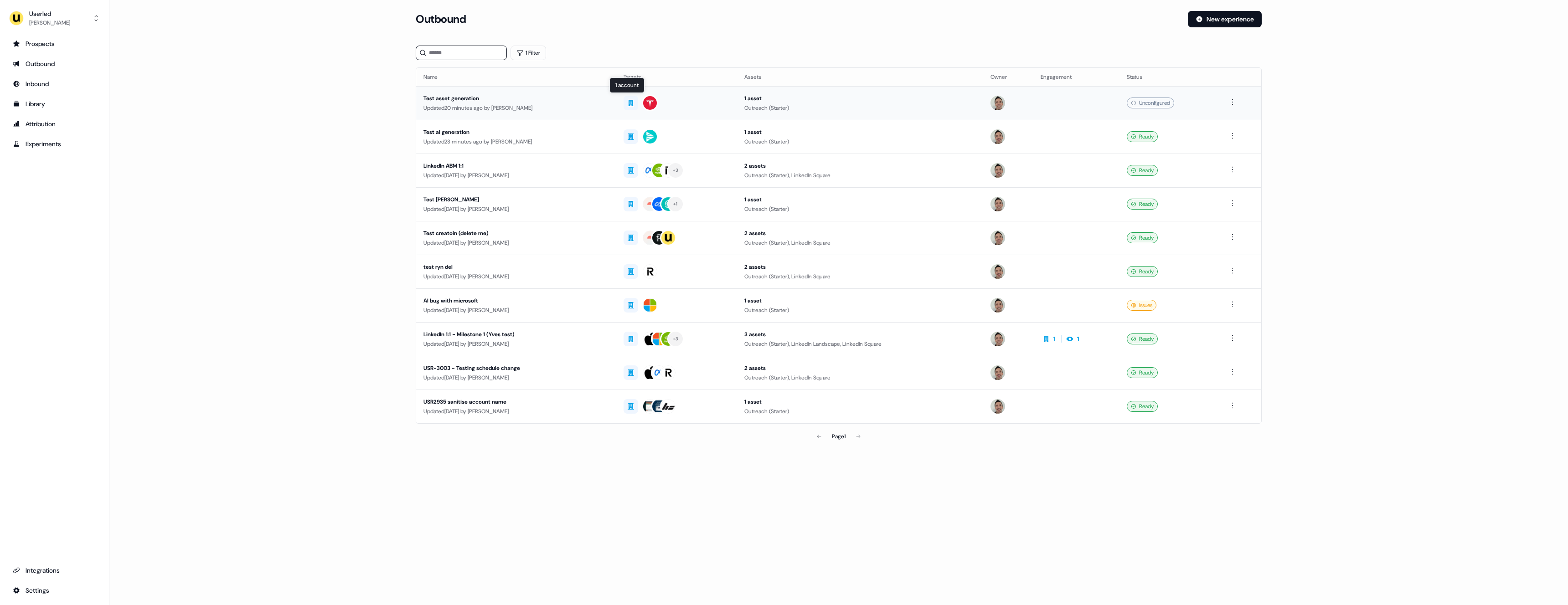
click at [690, 104] on div at bounding box center [676, 103] width 107 height 16
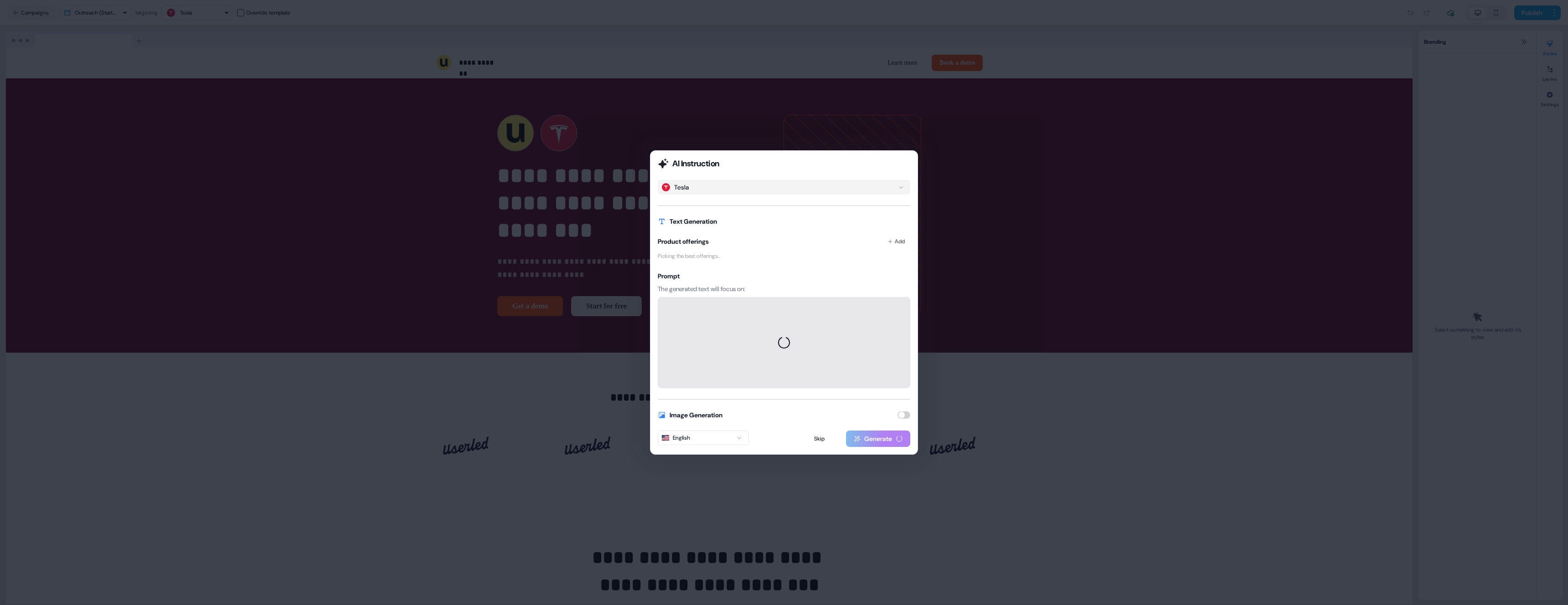
click at [371, 100] on div "AI Instruction Tesla Text Generation Product offerings Add Picking the best off…" at bounding box center [784, 302] width 1568 height 605
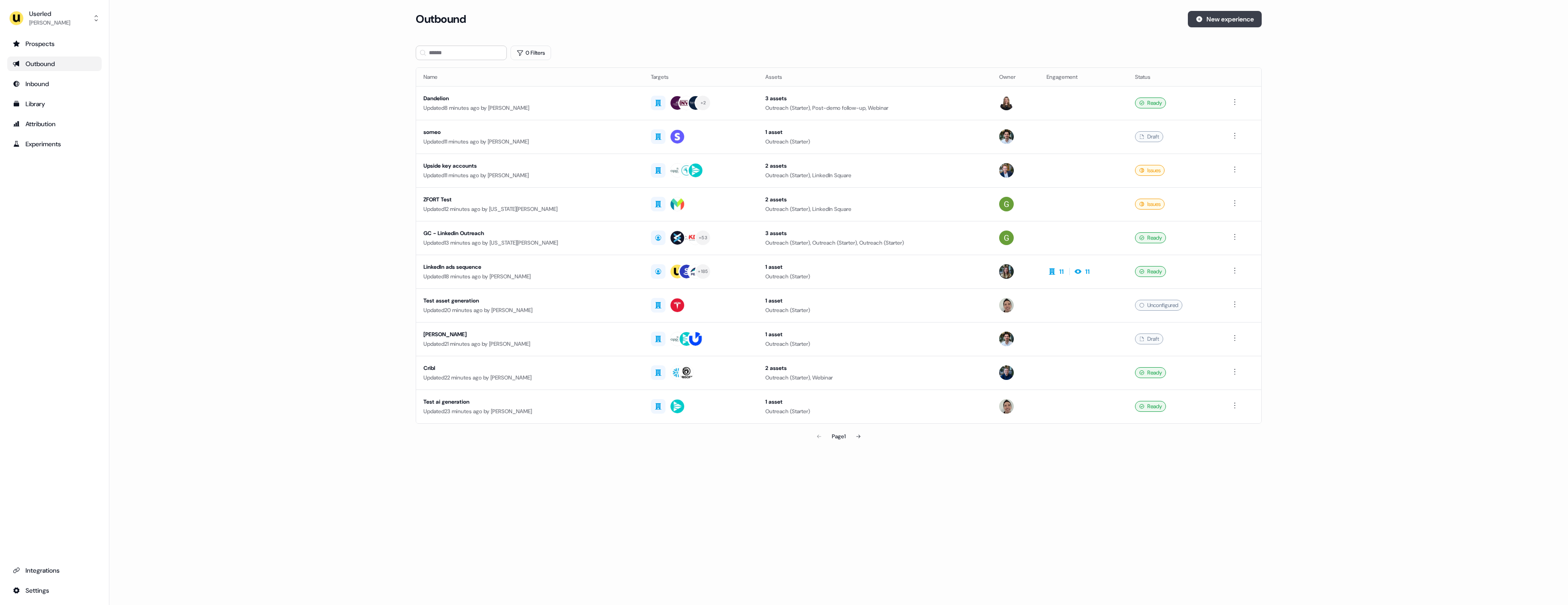
click at [1224, 17] on button "New experience" at bounding box center [1224, 19] width 74 height 16
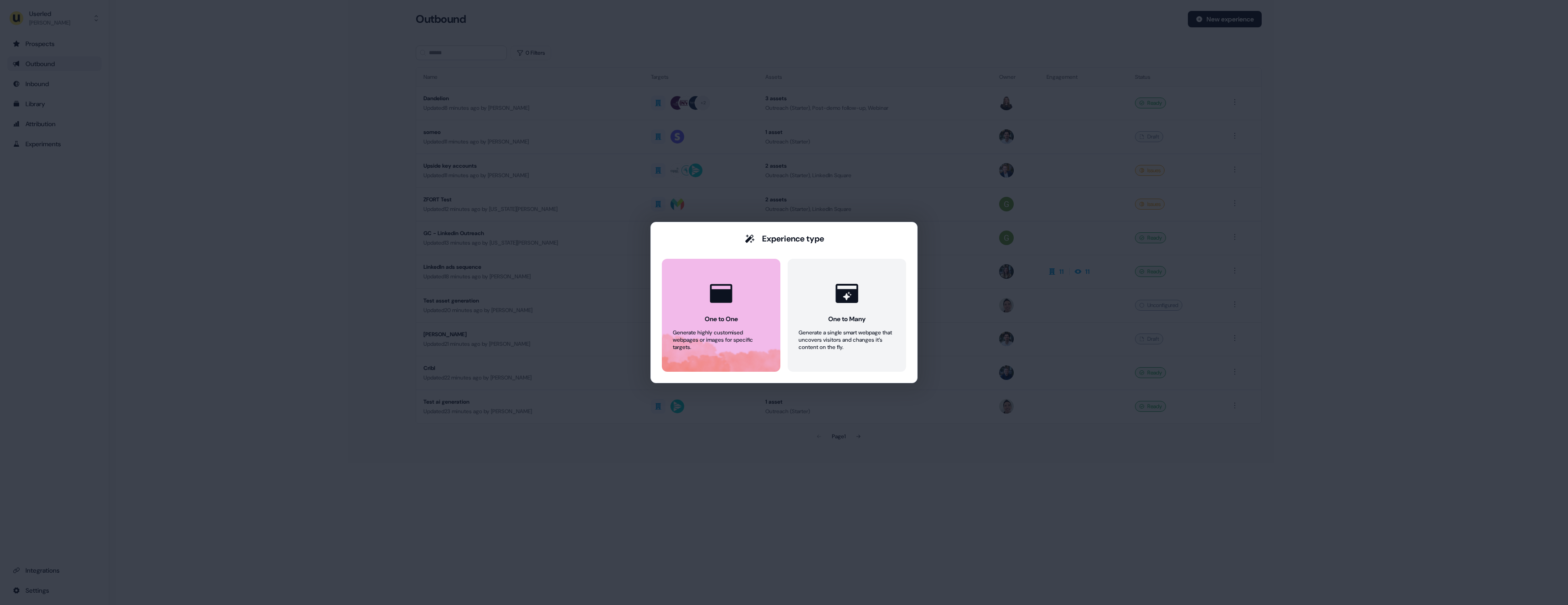
click at [727, 285] on icon at bounding box center [721, 293] width 23 height 19
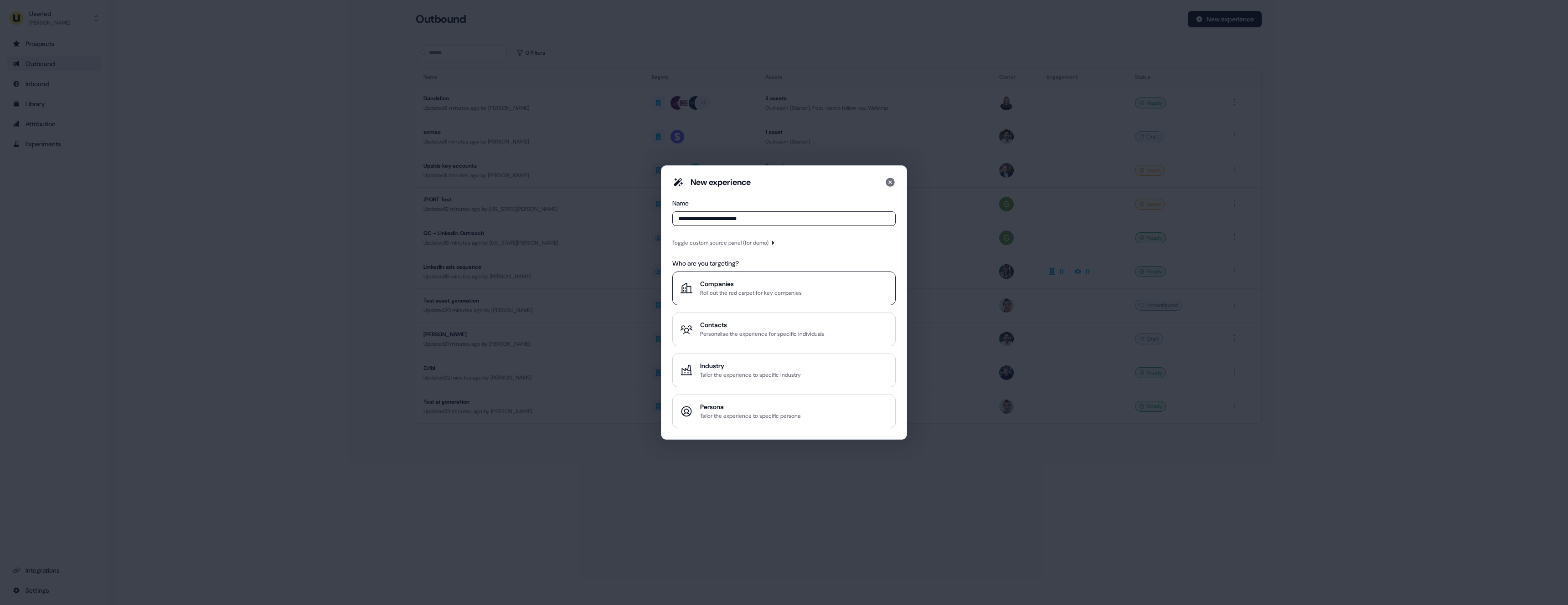
type input "**********"
click at [738, 277] on button "Companies Roll out the red carpet for key companies" at bounding box center [784, 288] width 223 height 33
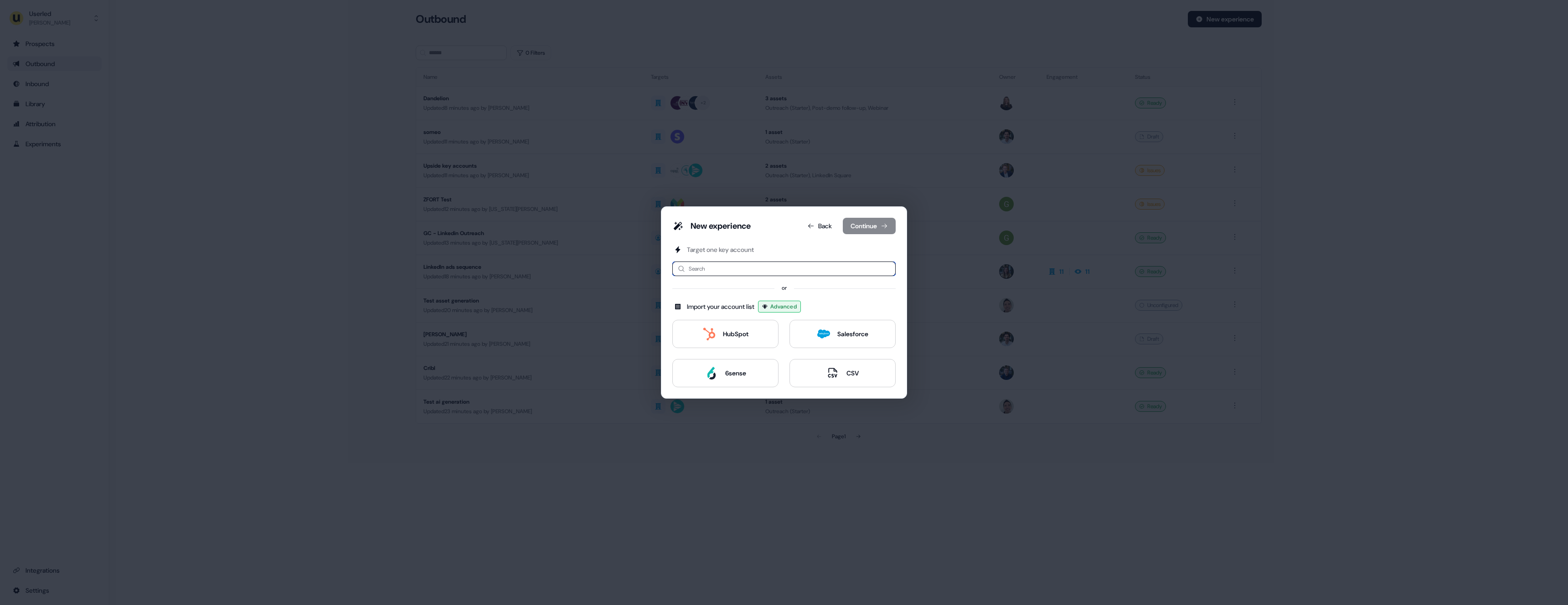
click at [732, 270] on input at bounding box center [784, 269] width 223 height 15
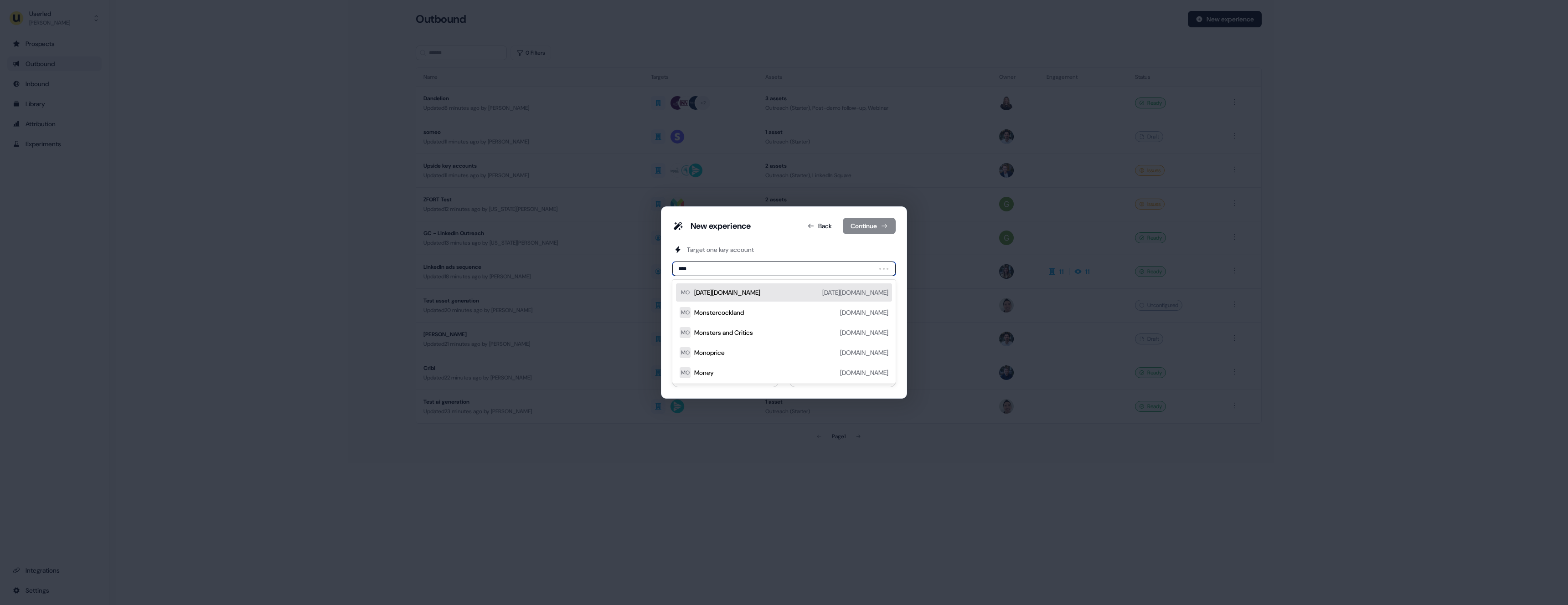
type input "*****"
click at [761, 294] on div "Monzo [DOMAIN_NAME]" at bounding box center [791, 293] width 194 height 11
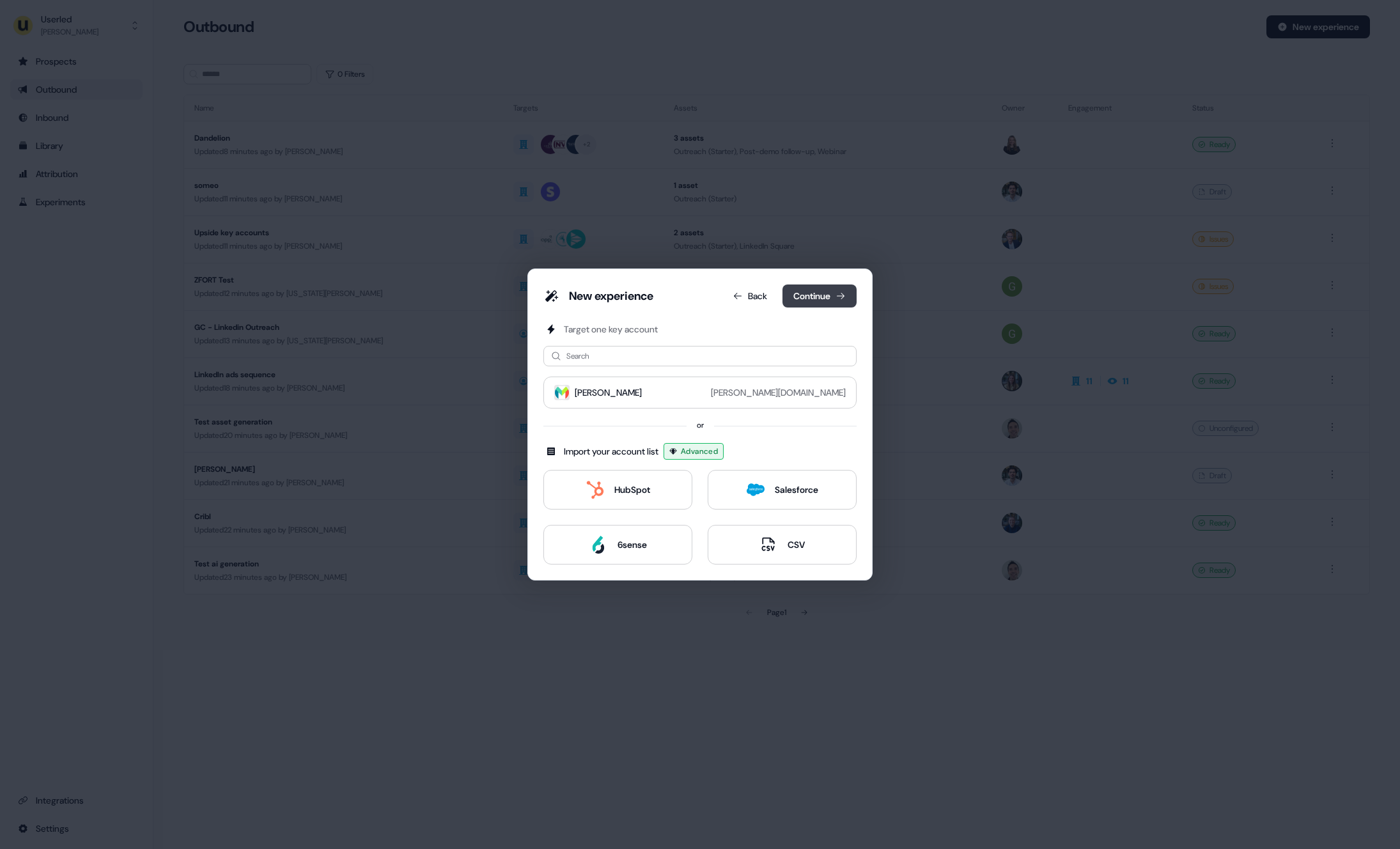
click at [826, 302] on button "Continue" at bounding box center [820, 296] width 74 height 23
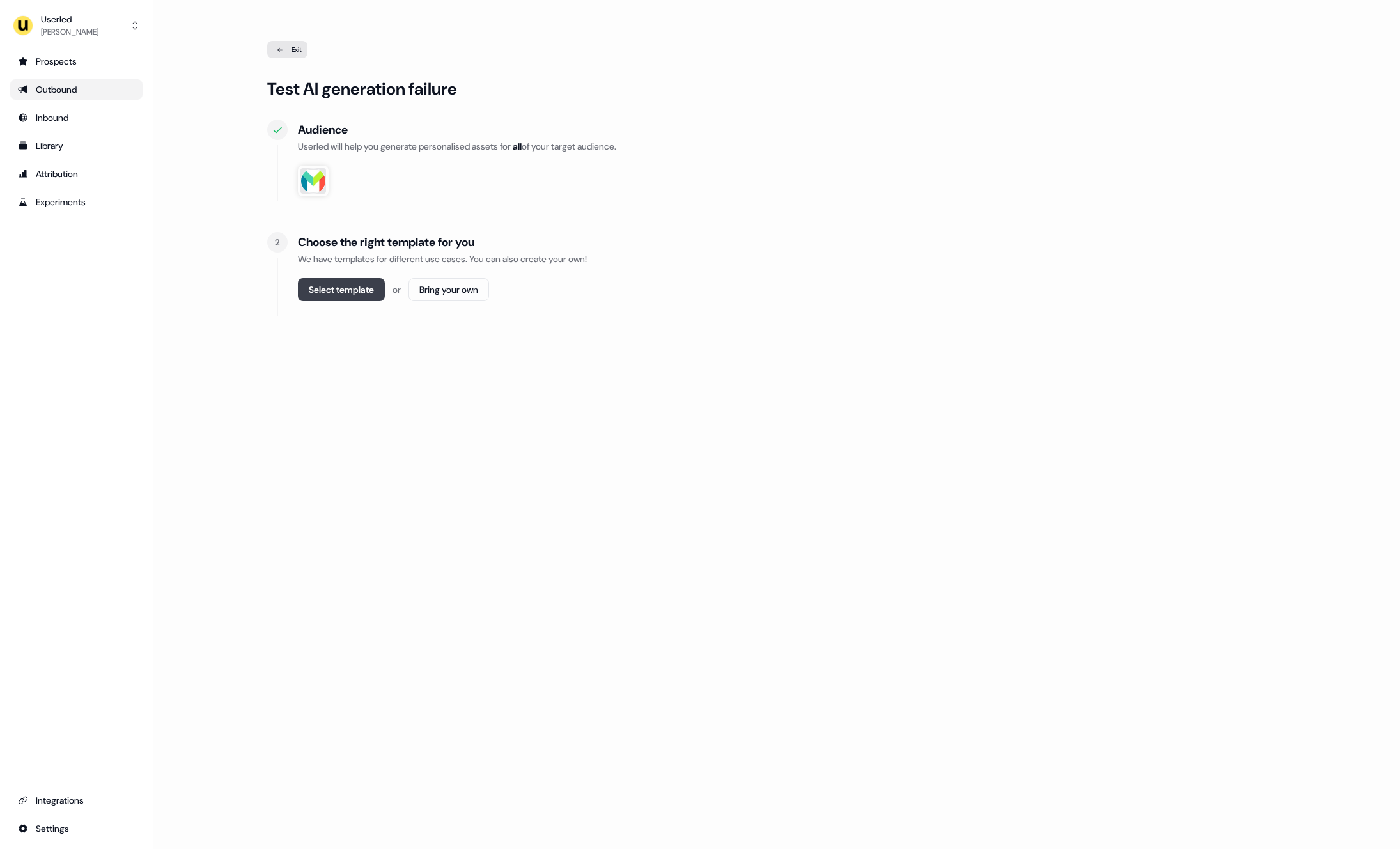
click at [334, 291] on button "Select template" at bounding box center [341, 290] width 87 height 23
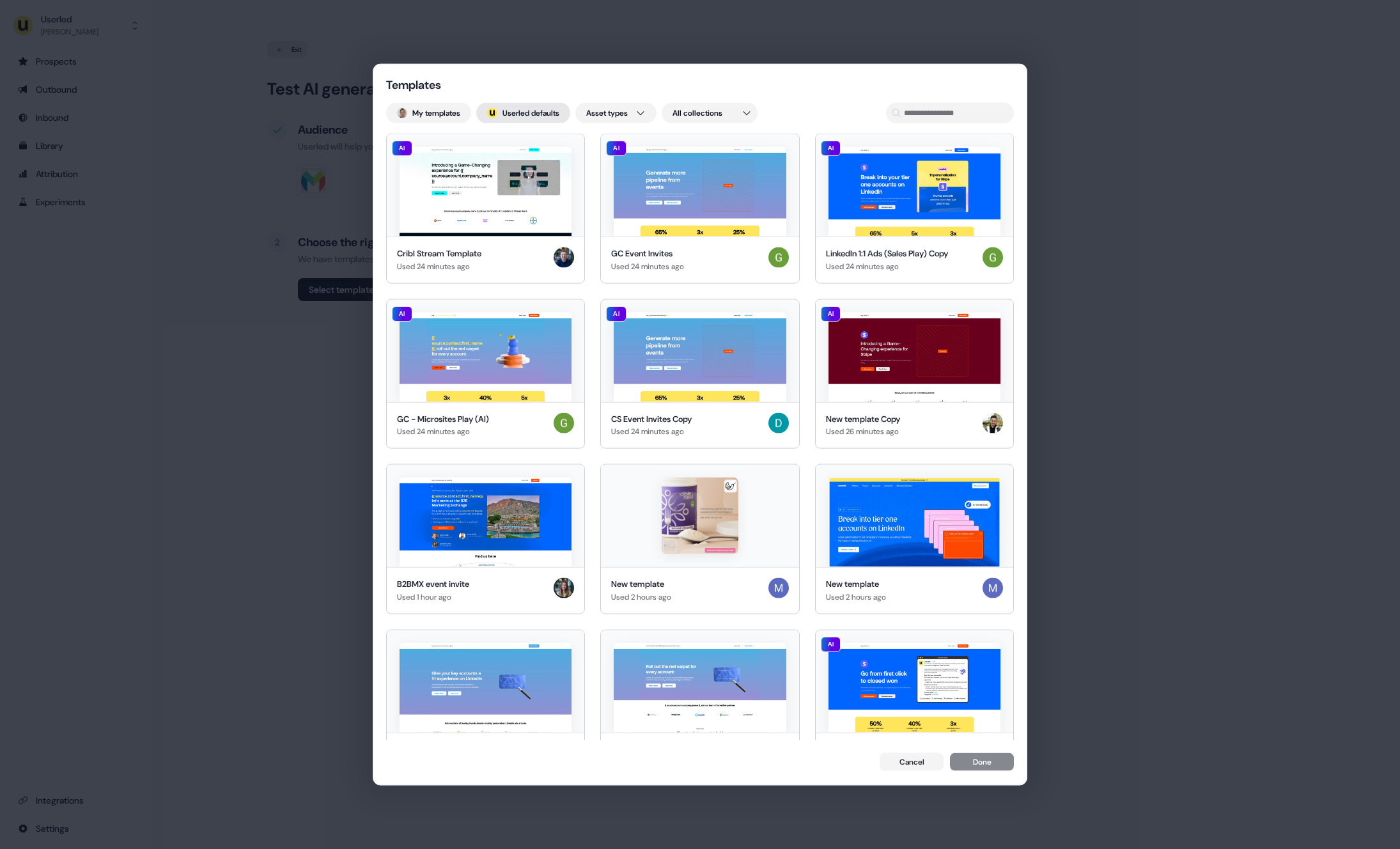
click at [549, 115] on button "; Userled defaults" at bounding box center [523, 114] width 94 height 20
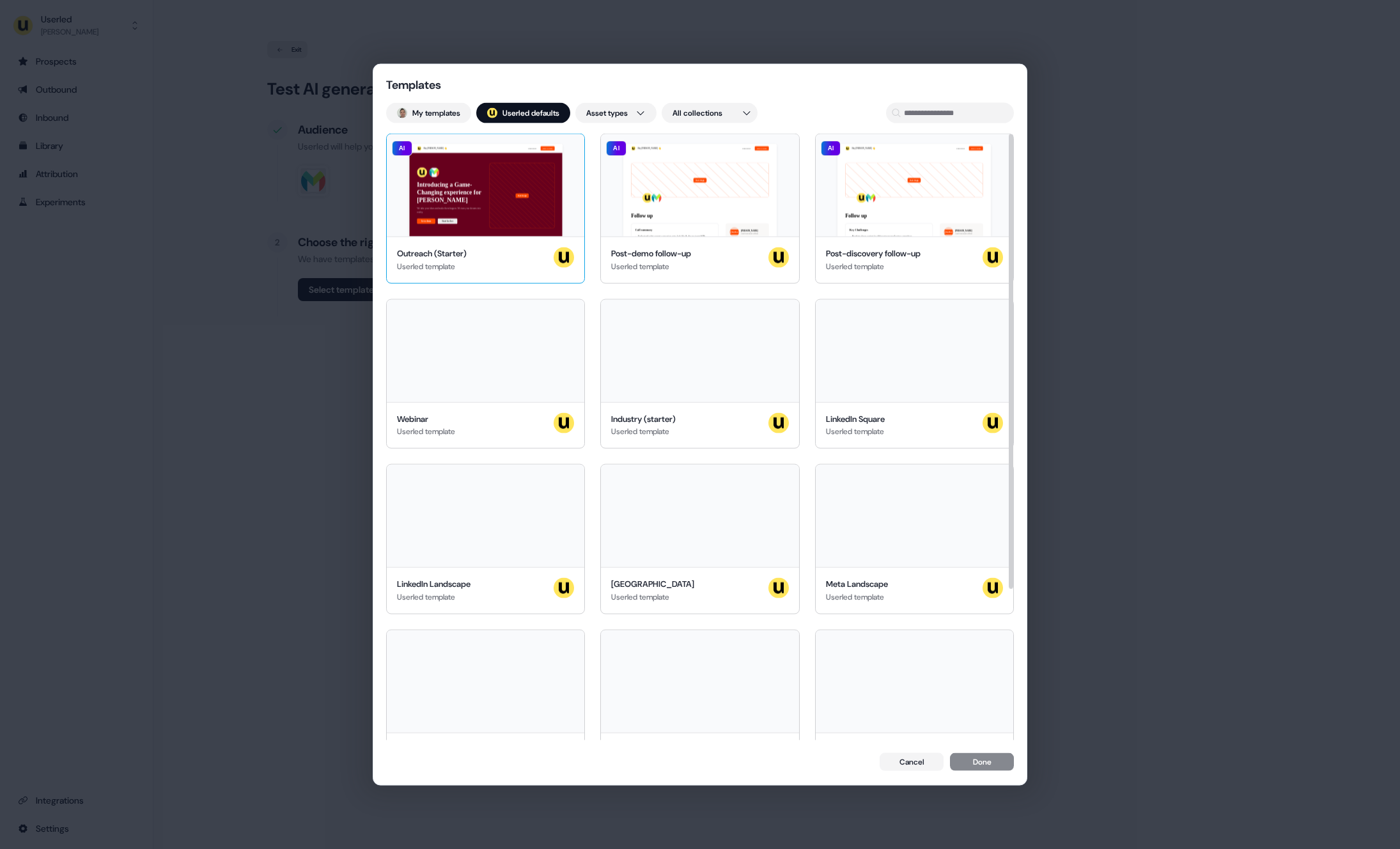
click at [481, 198] on div "Hey [PERSON_NAME] 👋 Learn more Book a demo Introducing a Game-Changing experien…" at bounding box center [485, 185] width 197 height 102
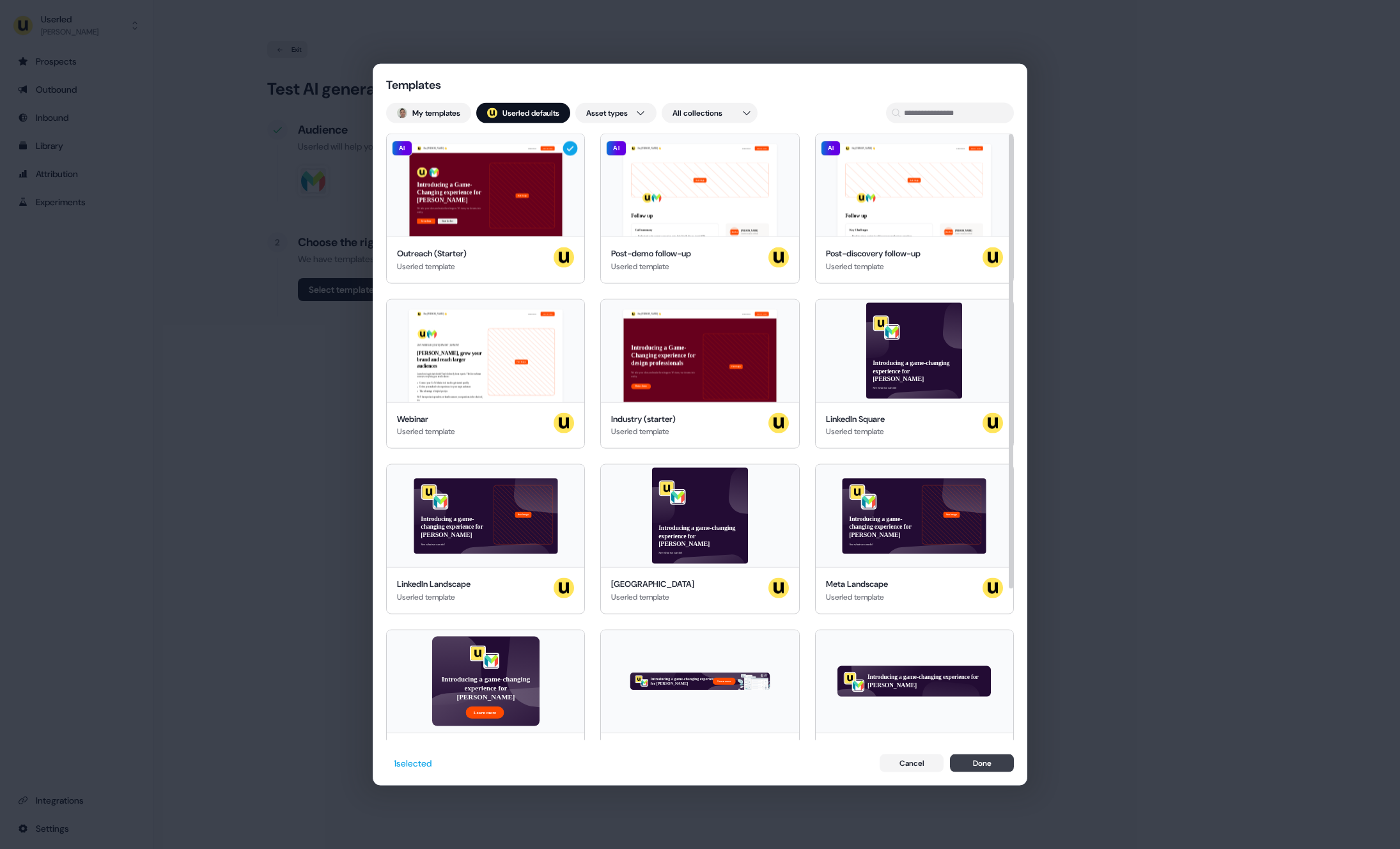
click at [996, 766] on button "Done" at bounding box center [982, 763] width 64 height 18
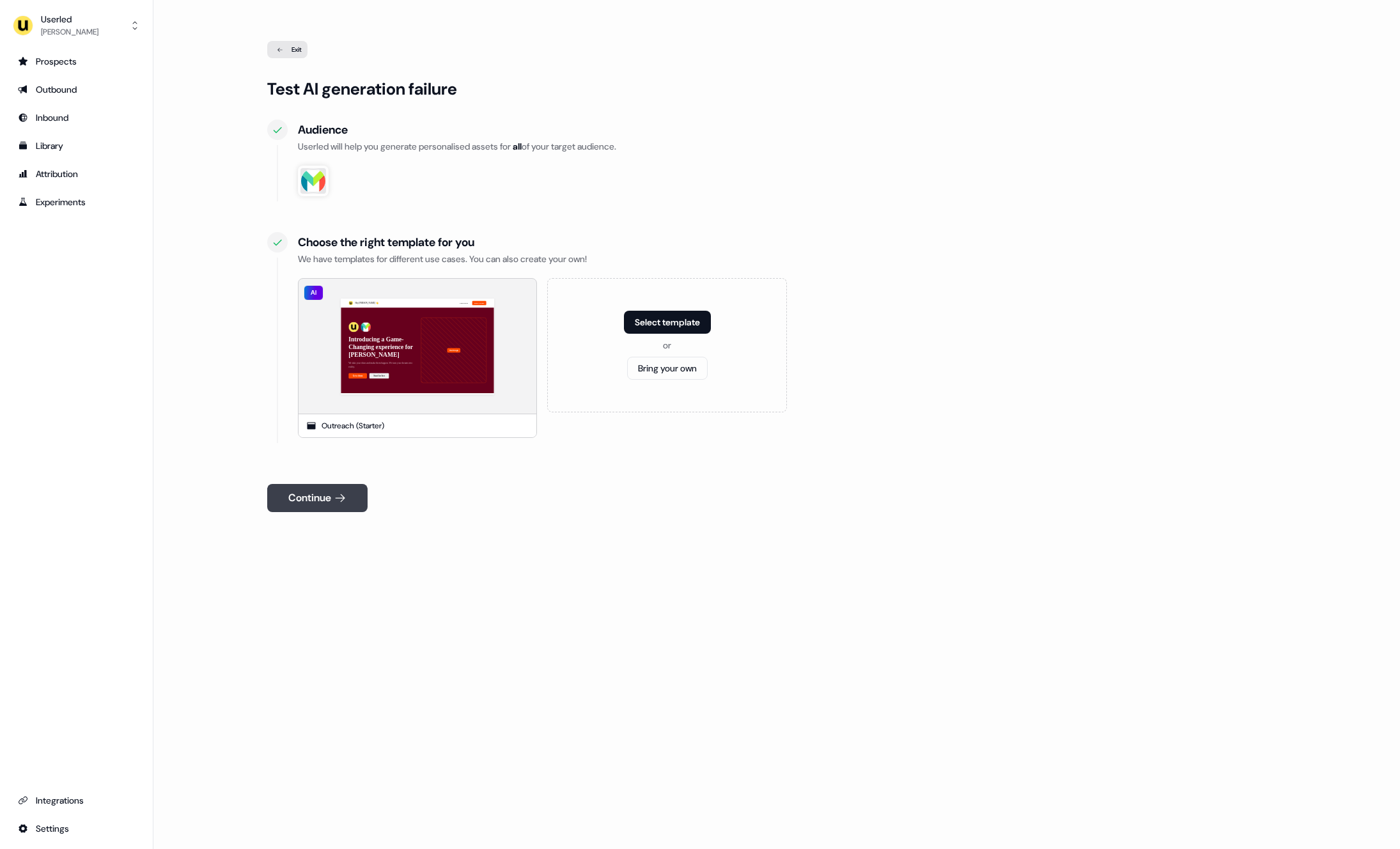
click at [325, 491] on button "Continue" at bounding box center [318, 498] width 101 height 28
